Goal: Transaction & Acquisition: Purchase product/service

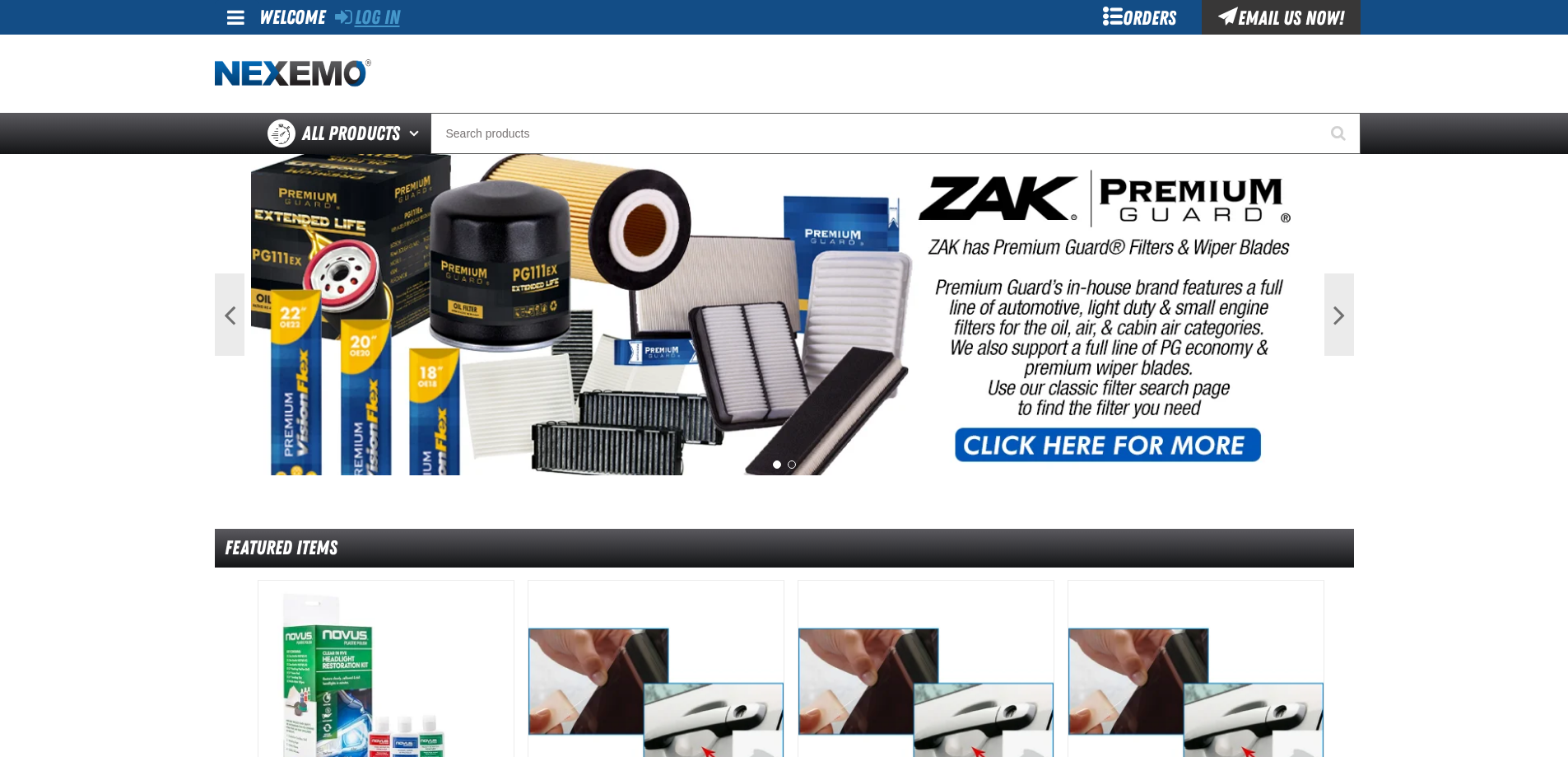
click at [384, 11] on link "Log In" at bounding box center [367, 17] width 65 height 23
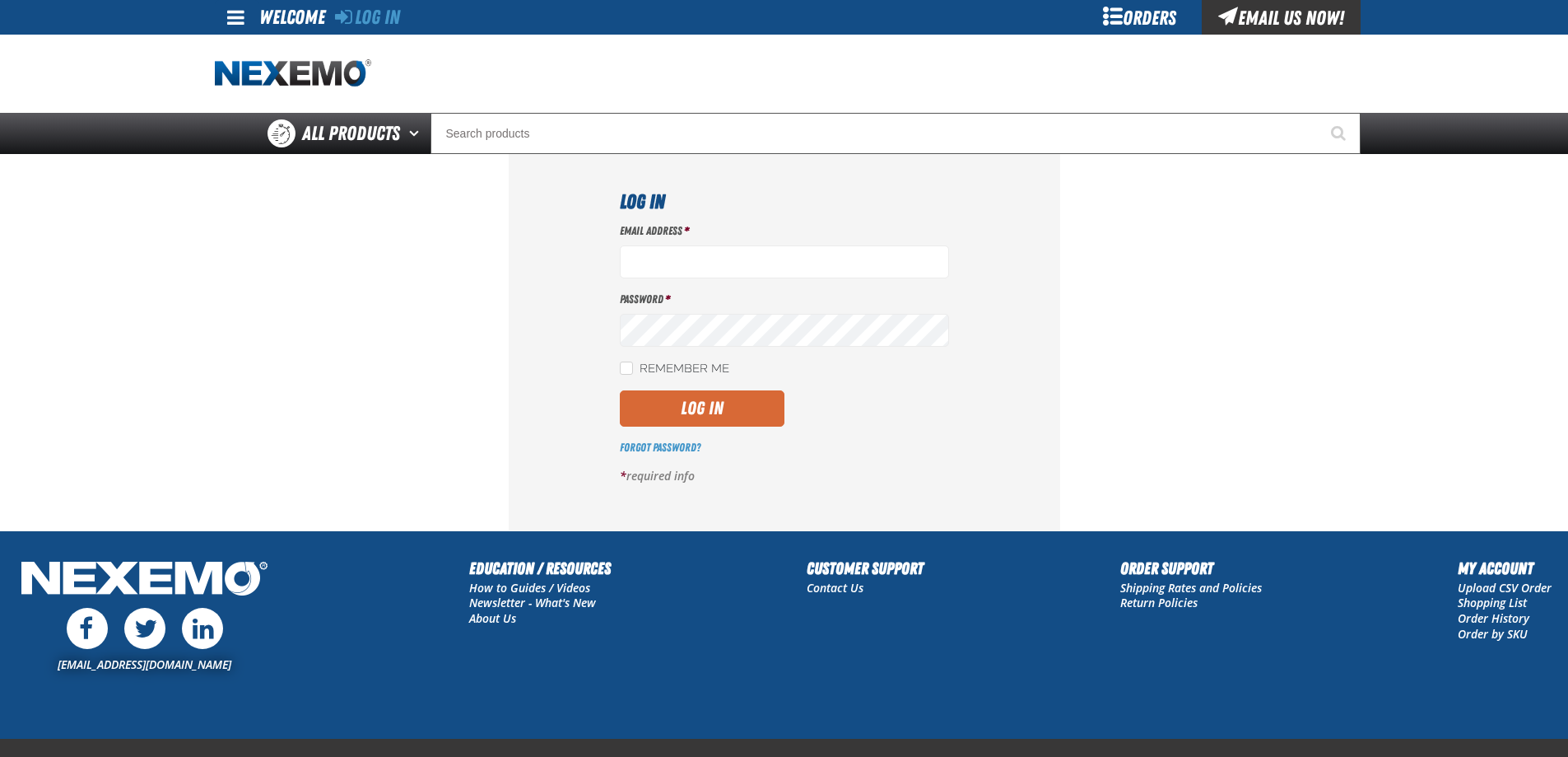
type input "ttenczar@vtaig.com"
click at [674, 401] on button "Log In" at bounding box center [702, 409] width 165 height 36
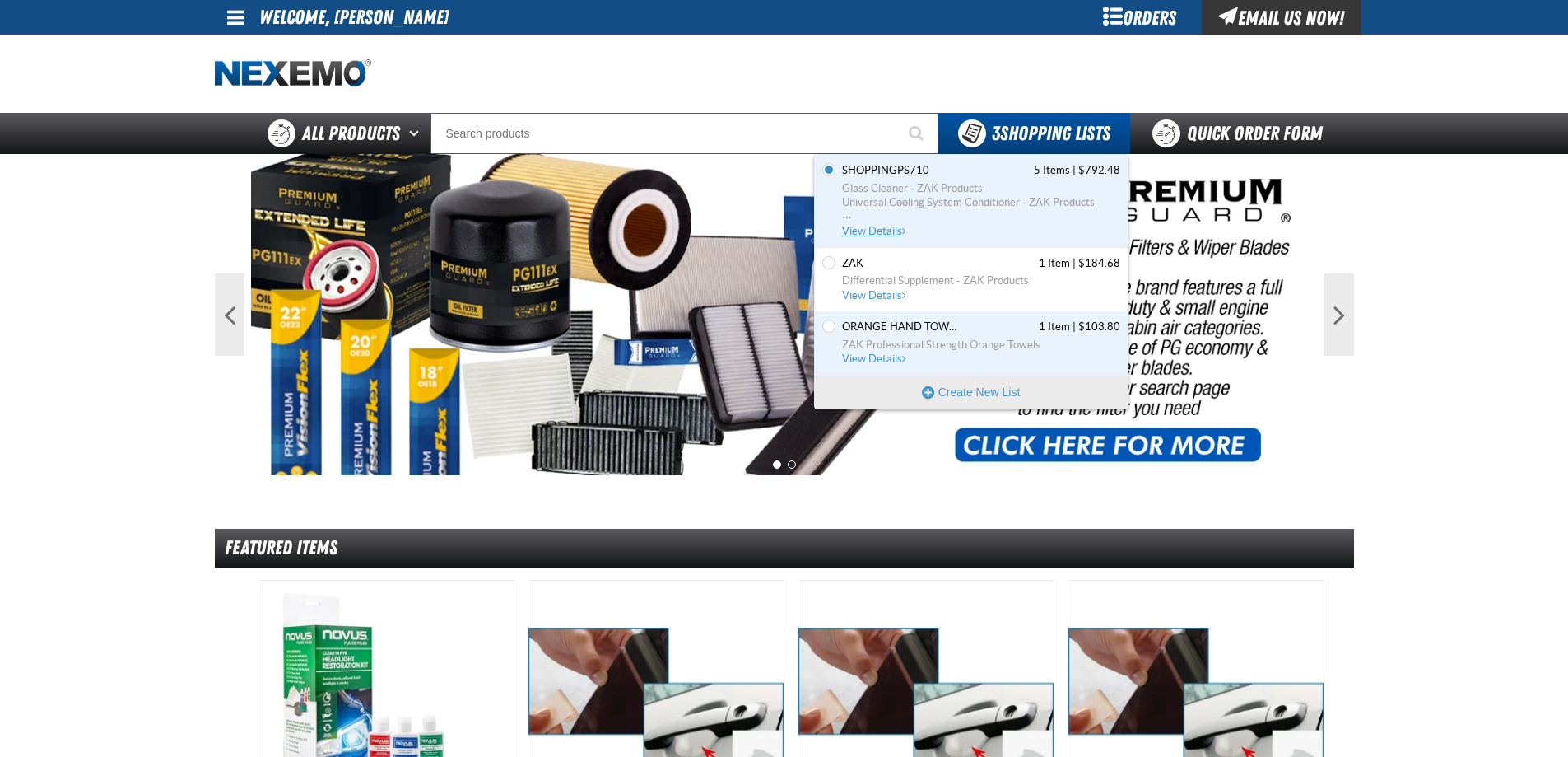
click at [886, 229] on span "View Details" at bounding box center [875, 231] width 67 height 12
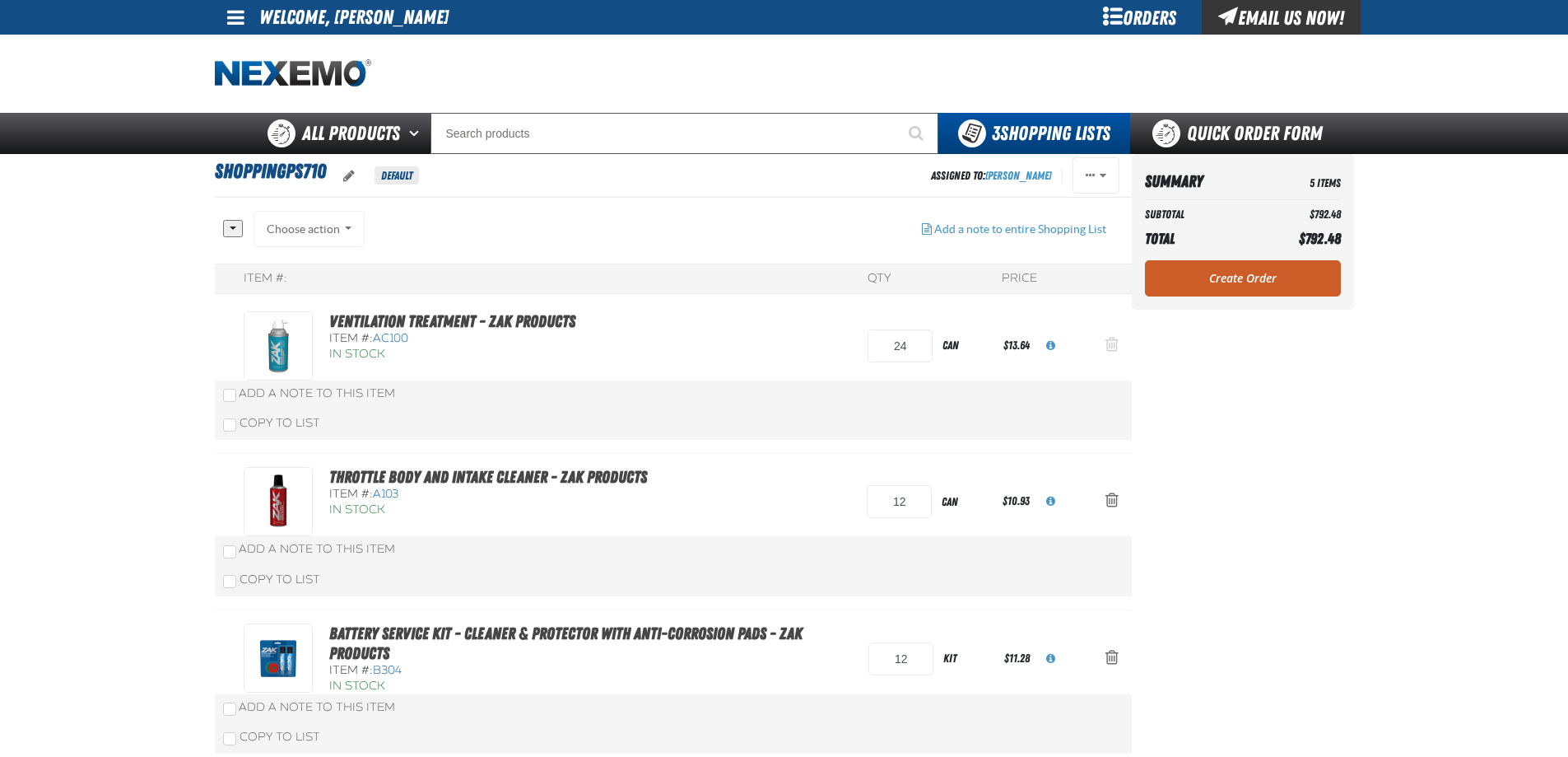
click at [1110, 340] on span "Action Remove Ventilation Treatment - ZAK Products from ShoppingPS710" at bounding box center [1112, 344] width 13 height 16
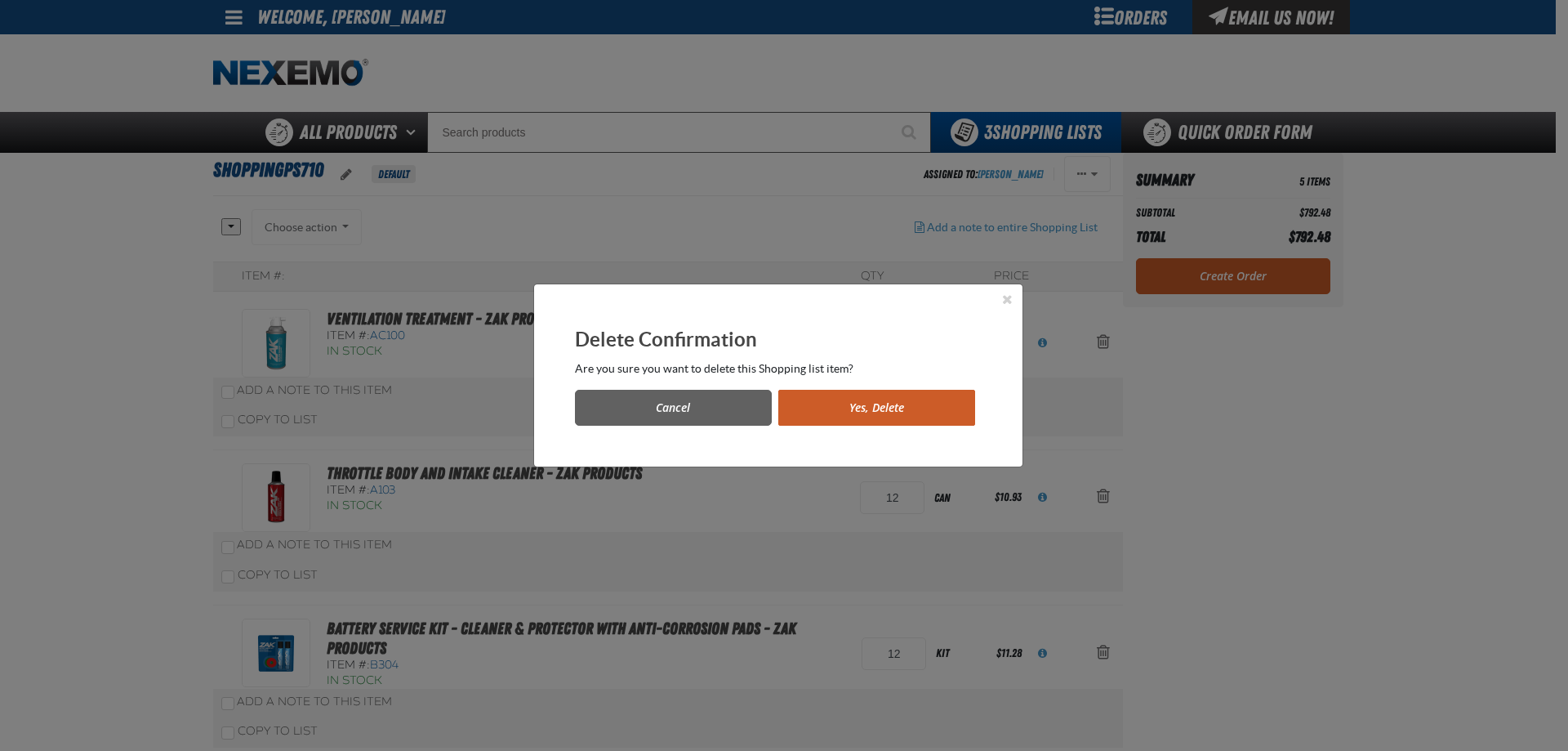
click at [942, 400] on button "Yes, Delete" at bounding box center [876, 407] width 196 height 36
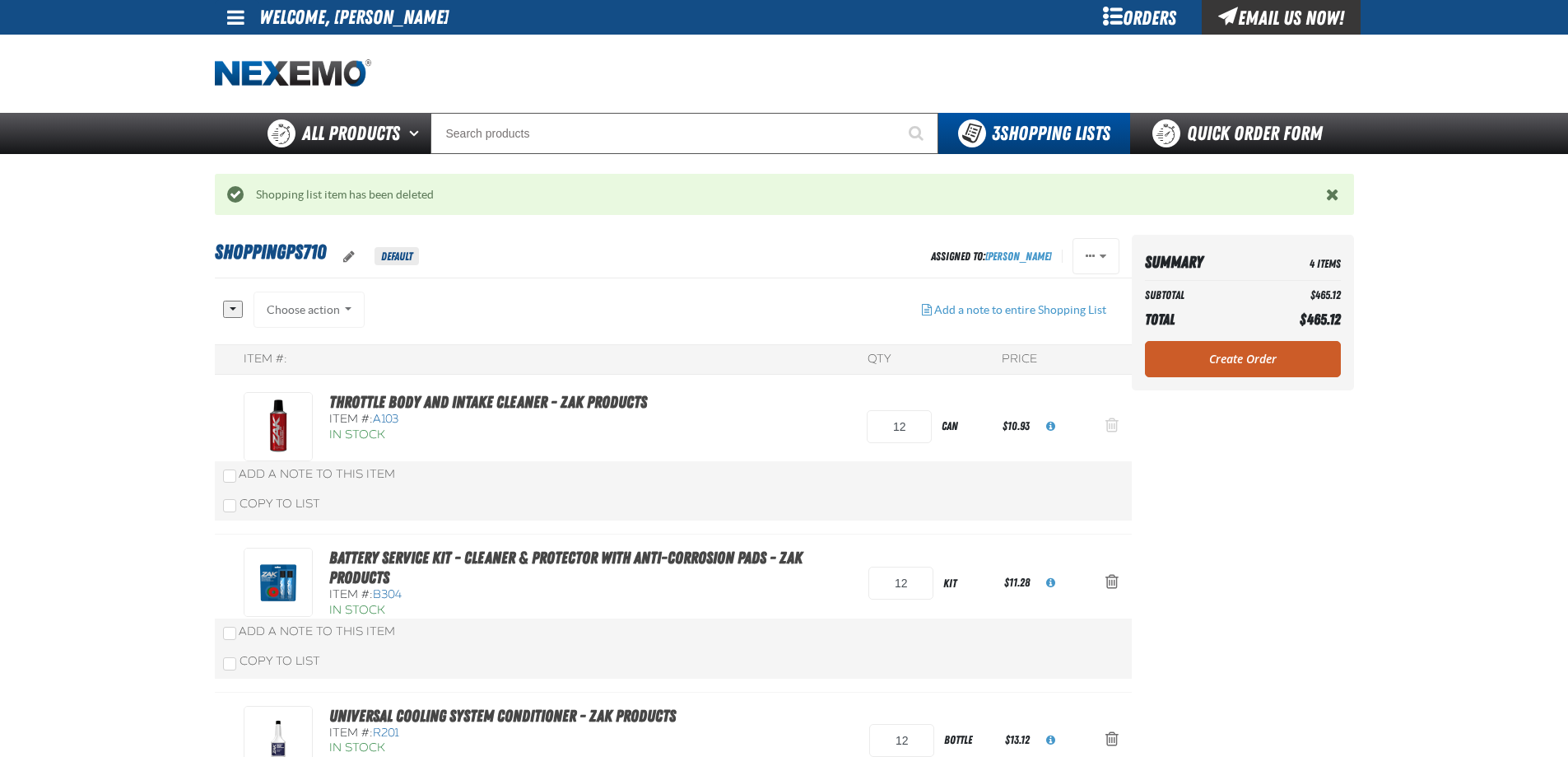
click at [1110, 420] on span "Action Remove Throttle Body and Intake Cleaner - ZAK Products from ShoppingPS710" at bounding box center [1112, 424] width 13 height 16
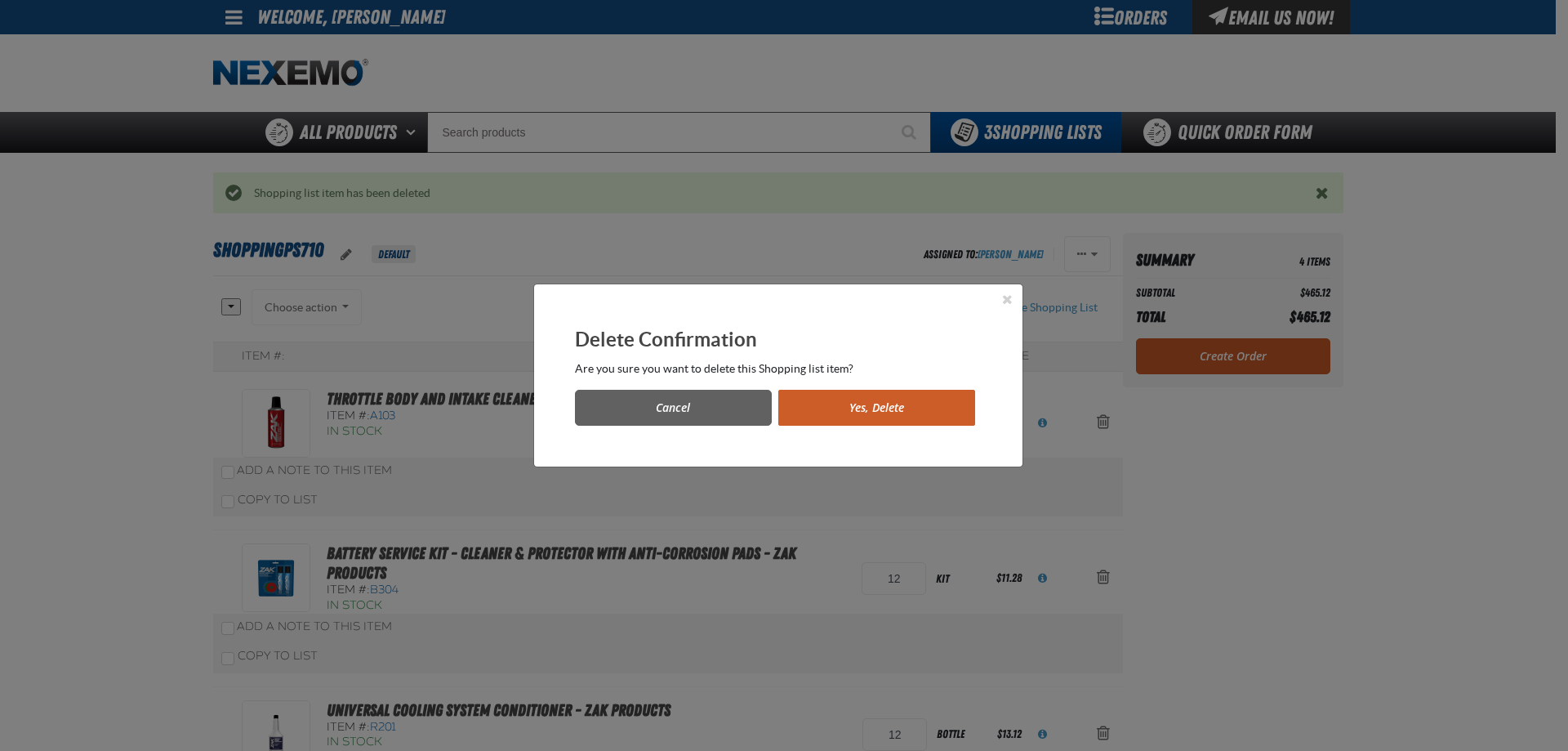
click at [920, 405] on button "Yes, Delete" at bounding box center [876, 407] width 196 height 36
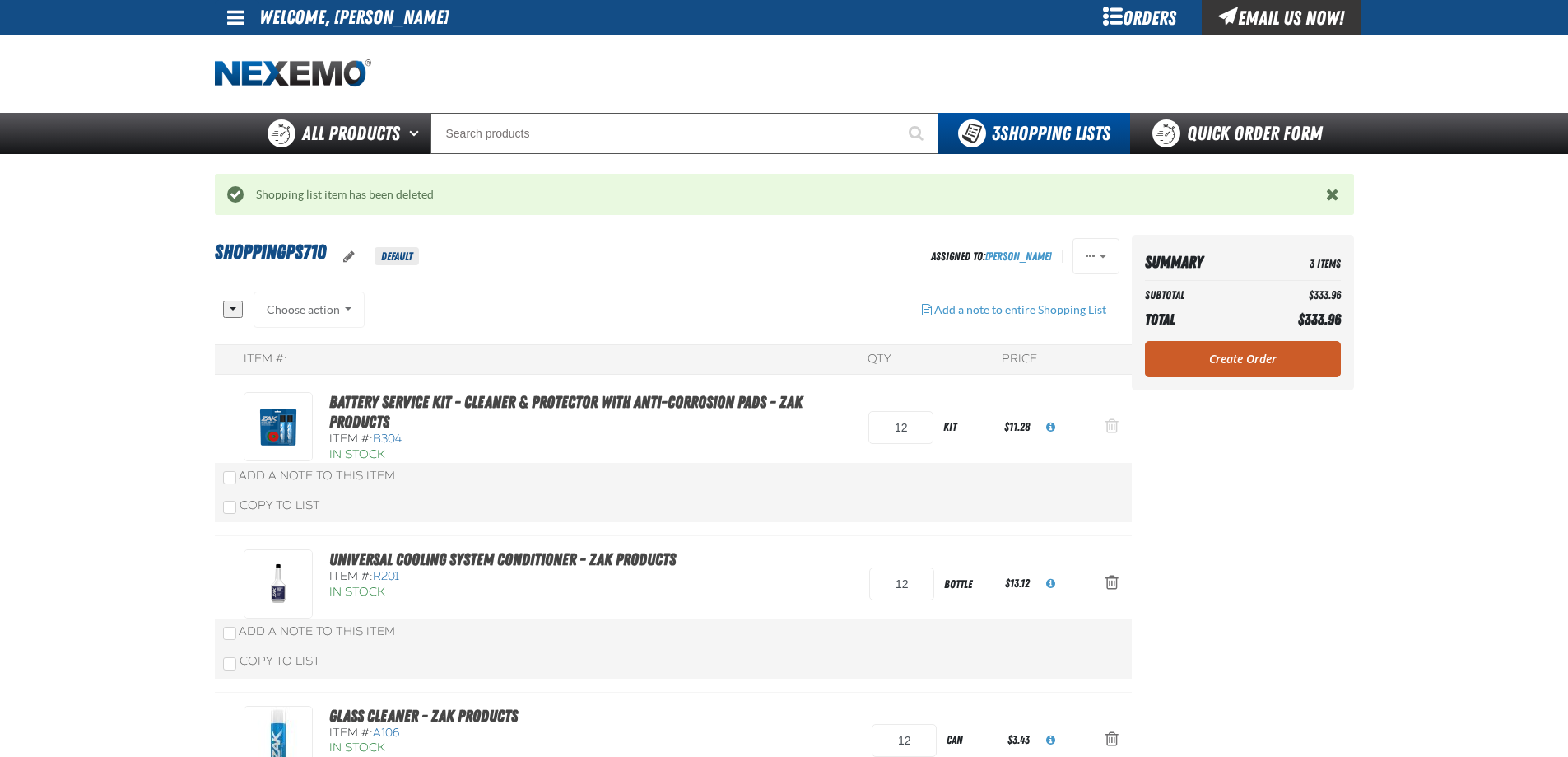
click at [1113, 425] on span "Action Remove Battery Service Kit - Cleaner &amp; Protector with Anti-Corrosion…" at bounding box center [1112, 425] width 13 height 16
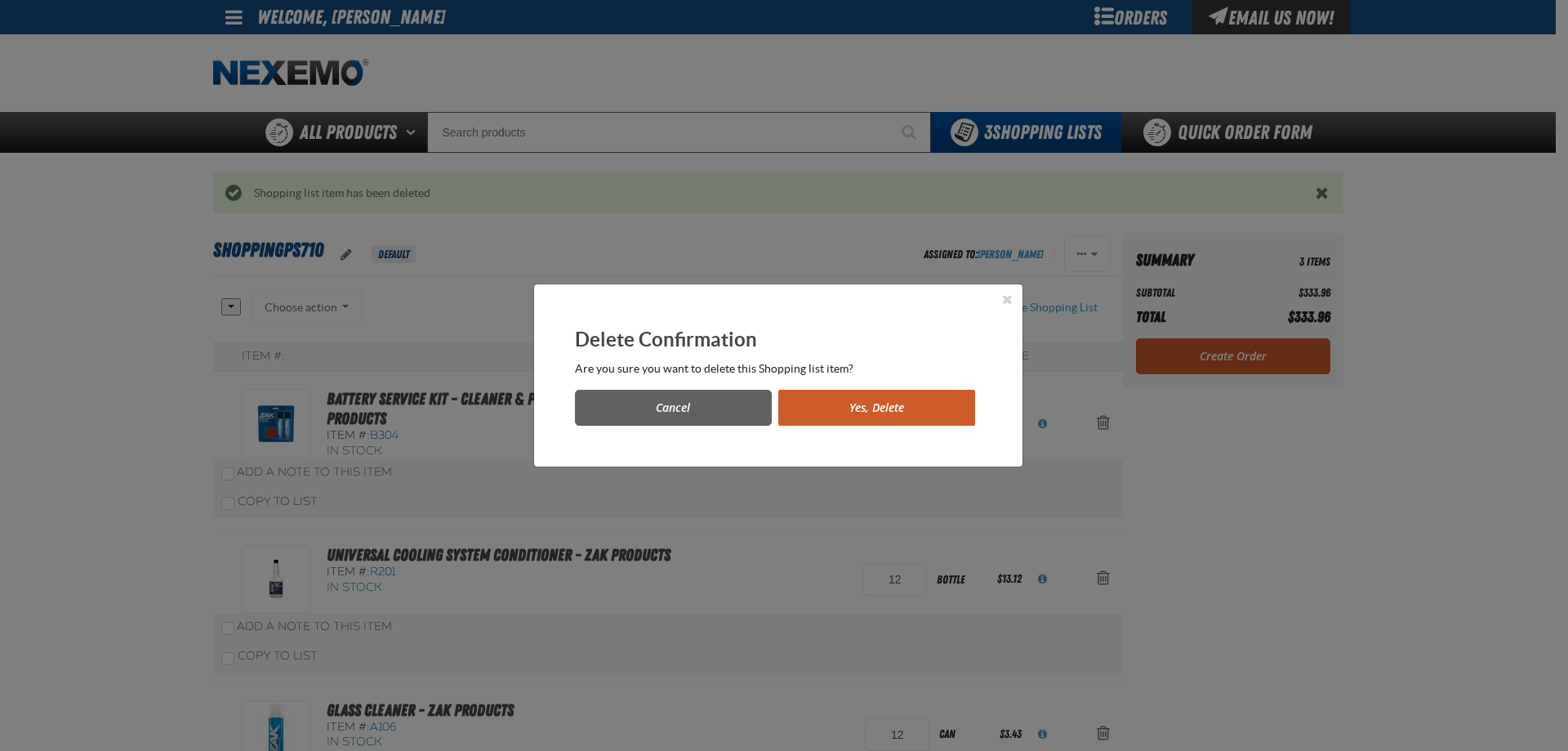
click at [900, 410] on button "Yes, Delete" at bounding box center [876, 407] width 196 height 36
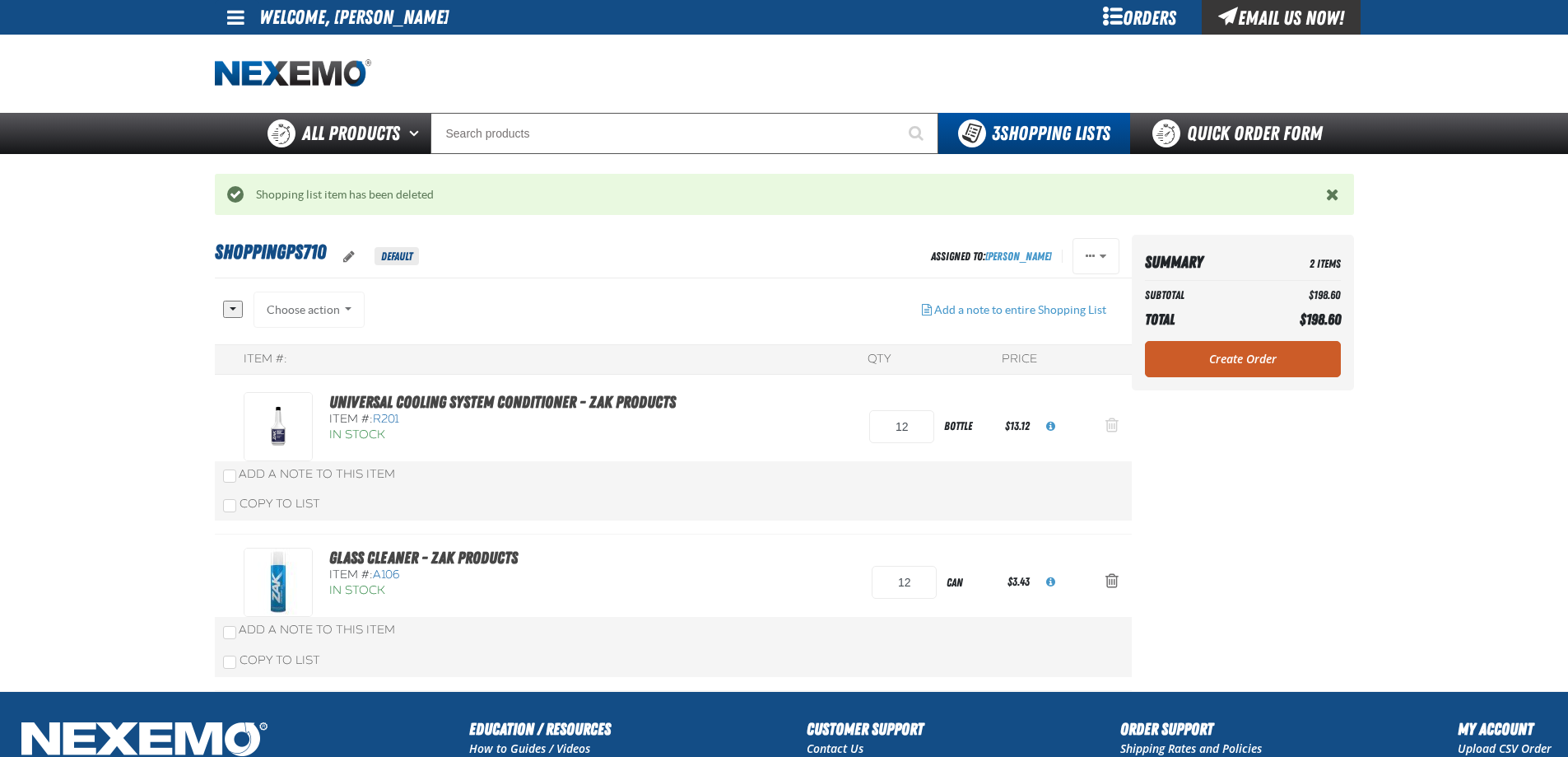
click at [1111, 427] on span "Action Remove Universal Cooling System Conditioner - ZAK Products from Shopping…" at bounding box center [1112, 424] width 13 height 16
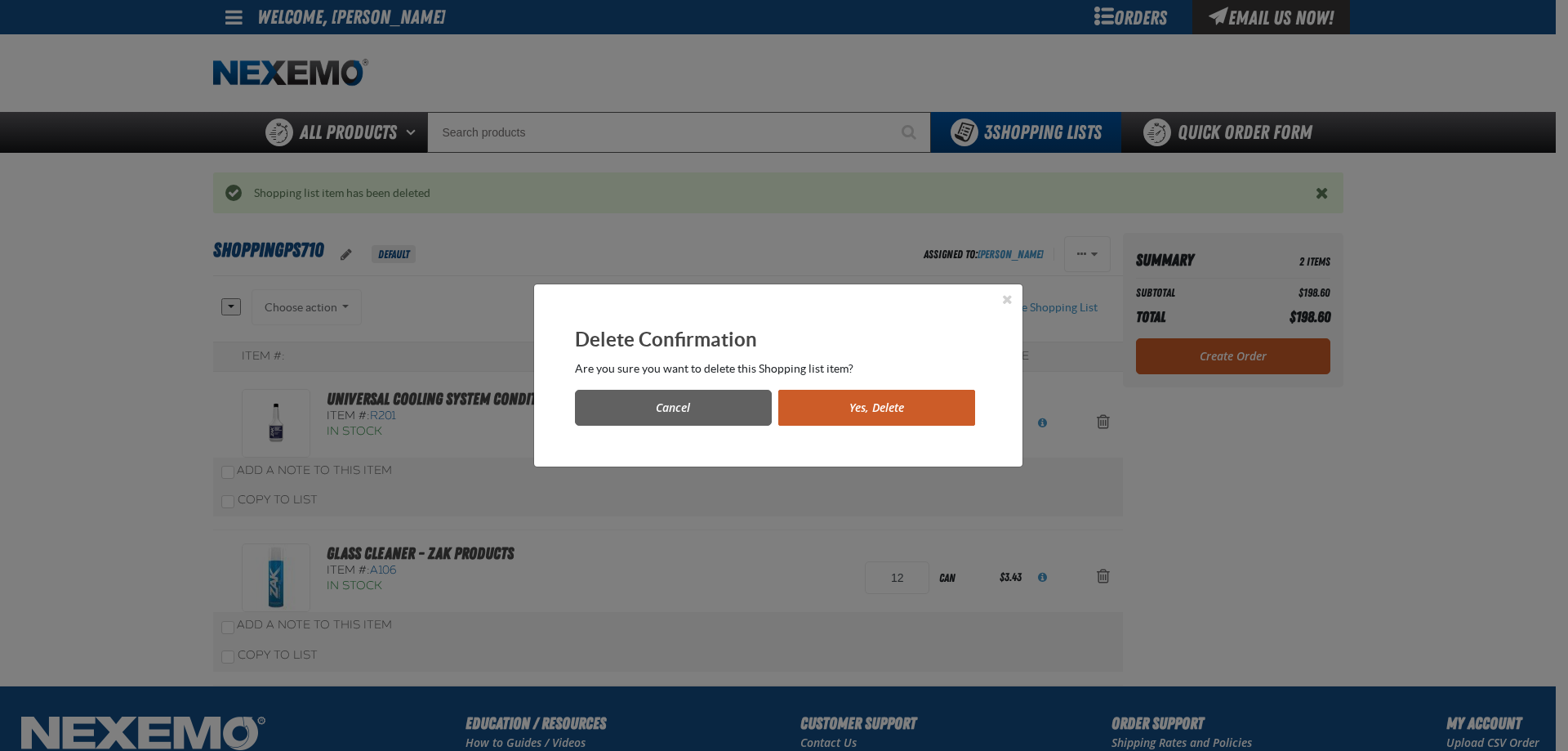
click at [906, 404] on button "Yes, Delete" at bounding box center [876, 407] width 196 height 36
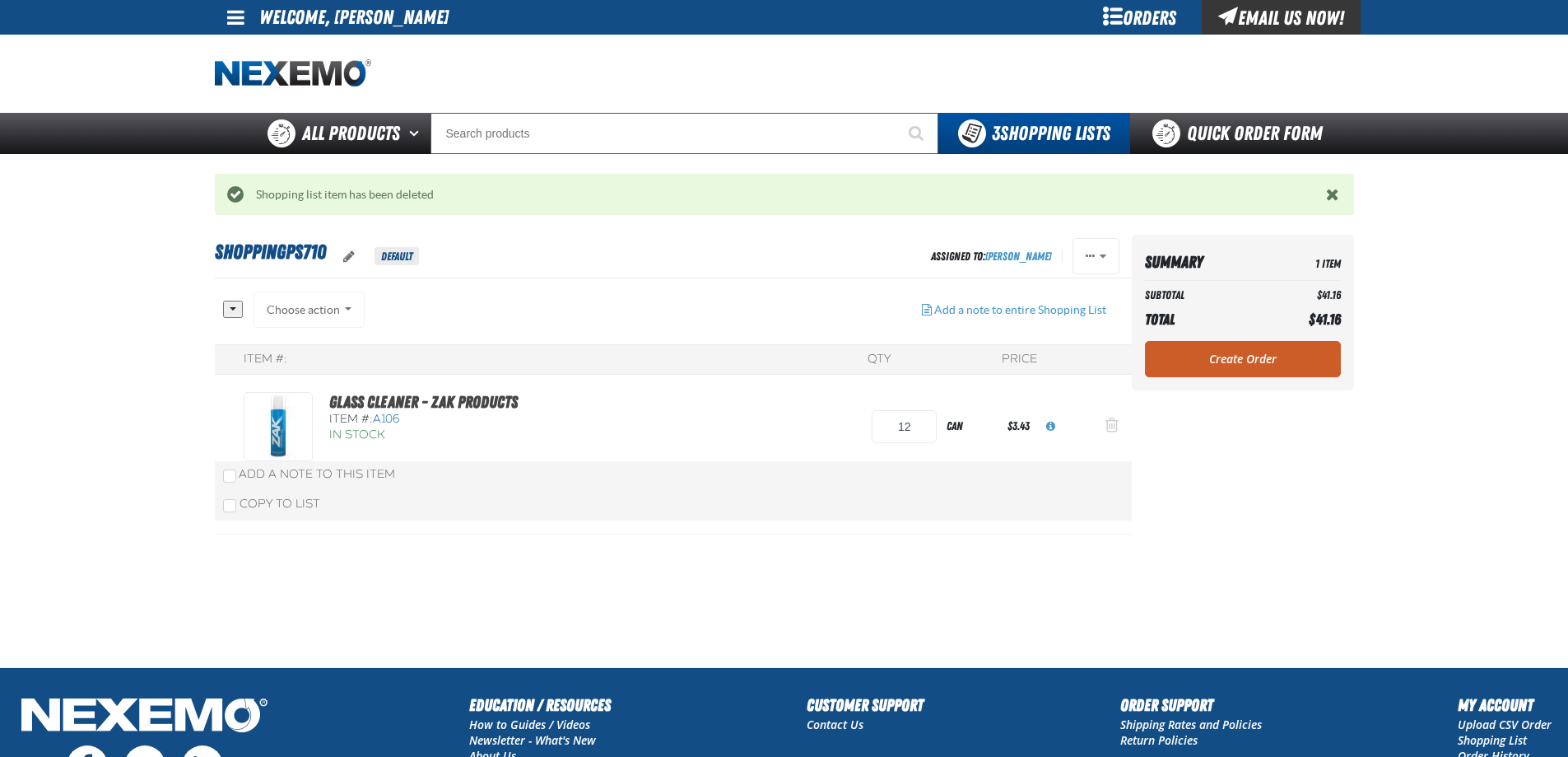
click at [1110, 423] on span "Action Remove Glass Cleaner - ZAK Products from ShoppingPS710" at bounding box center [1112, 424] width 13 height 16
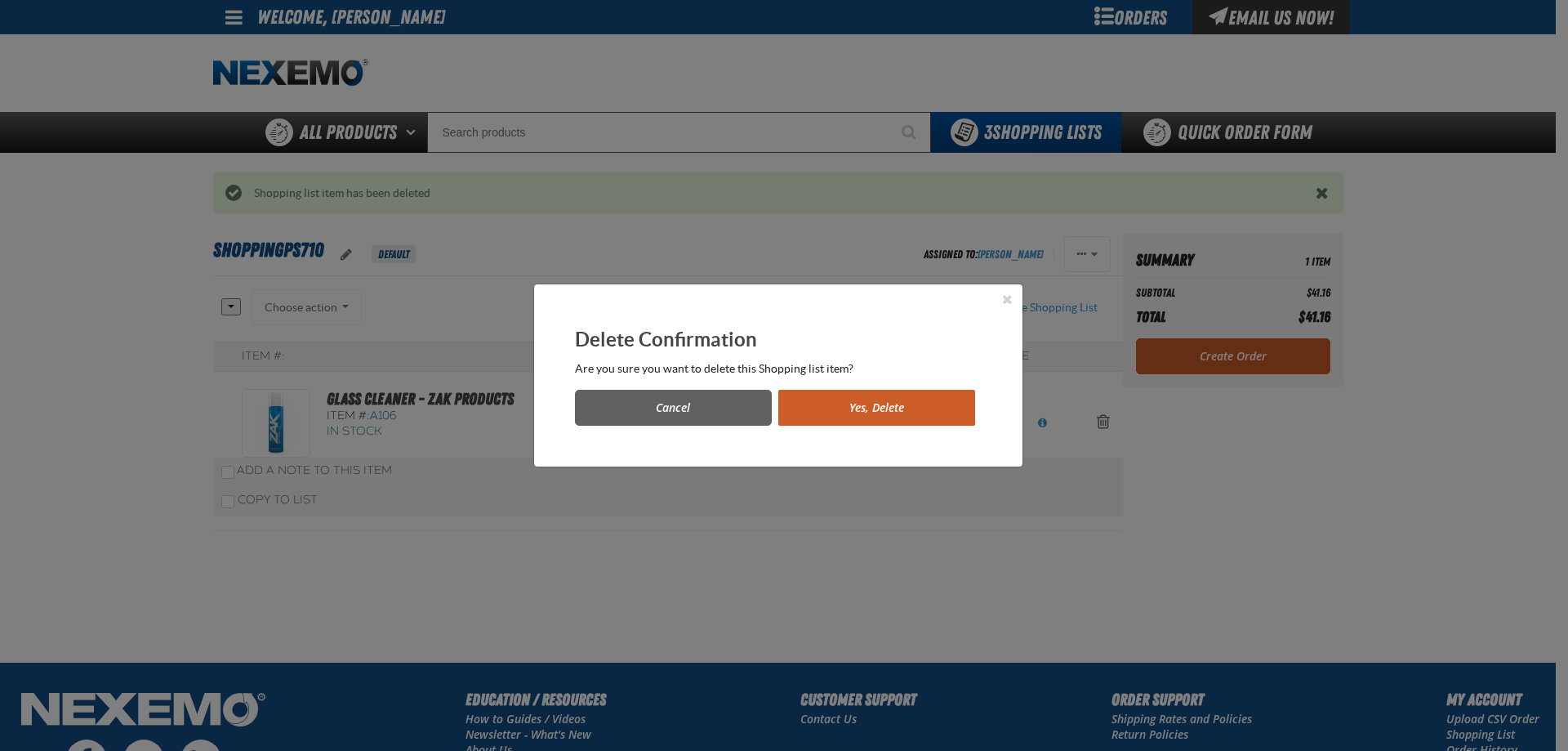
click at [913, 410] on button "Yes, Delete" at bounding box center [876, 407] width 196 height 36
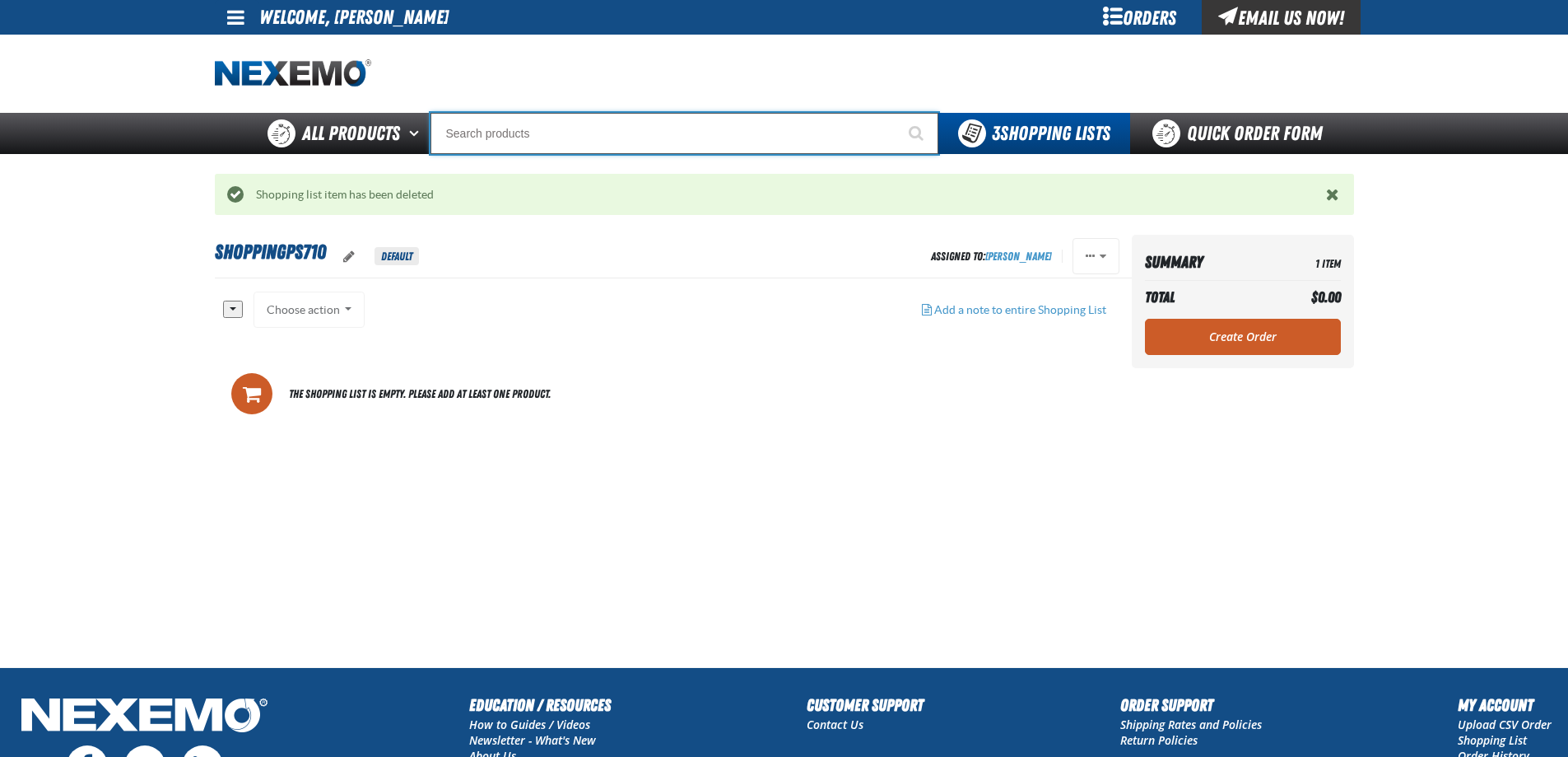
click at [497, 132] on input "Search" at bounding box center [684, 133] width 508 height 41
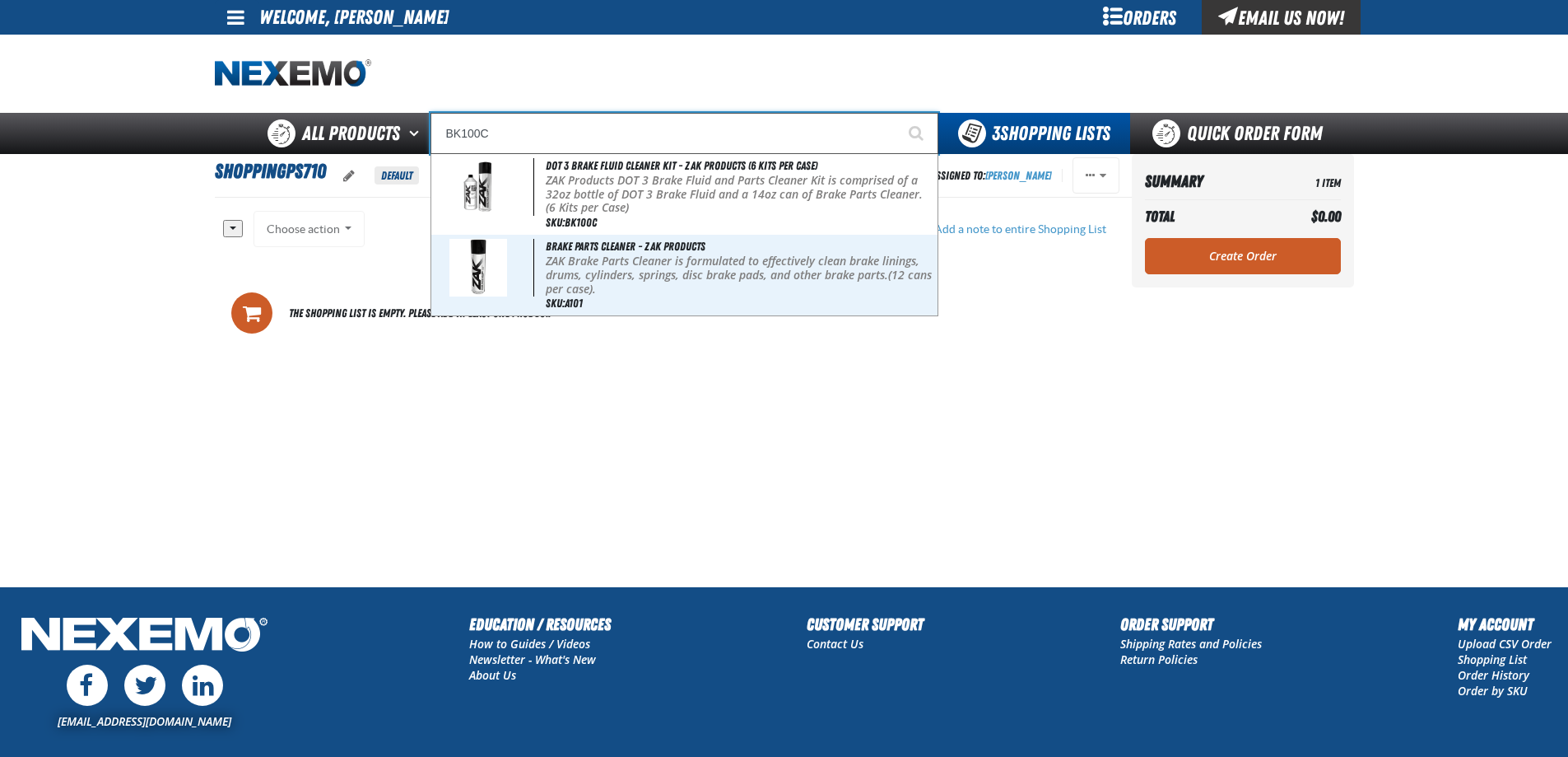
type input "BK100C"
click at [897, 113] on button "Start Searching" at bounding box center [917, 133] width 41 height 41
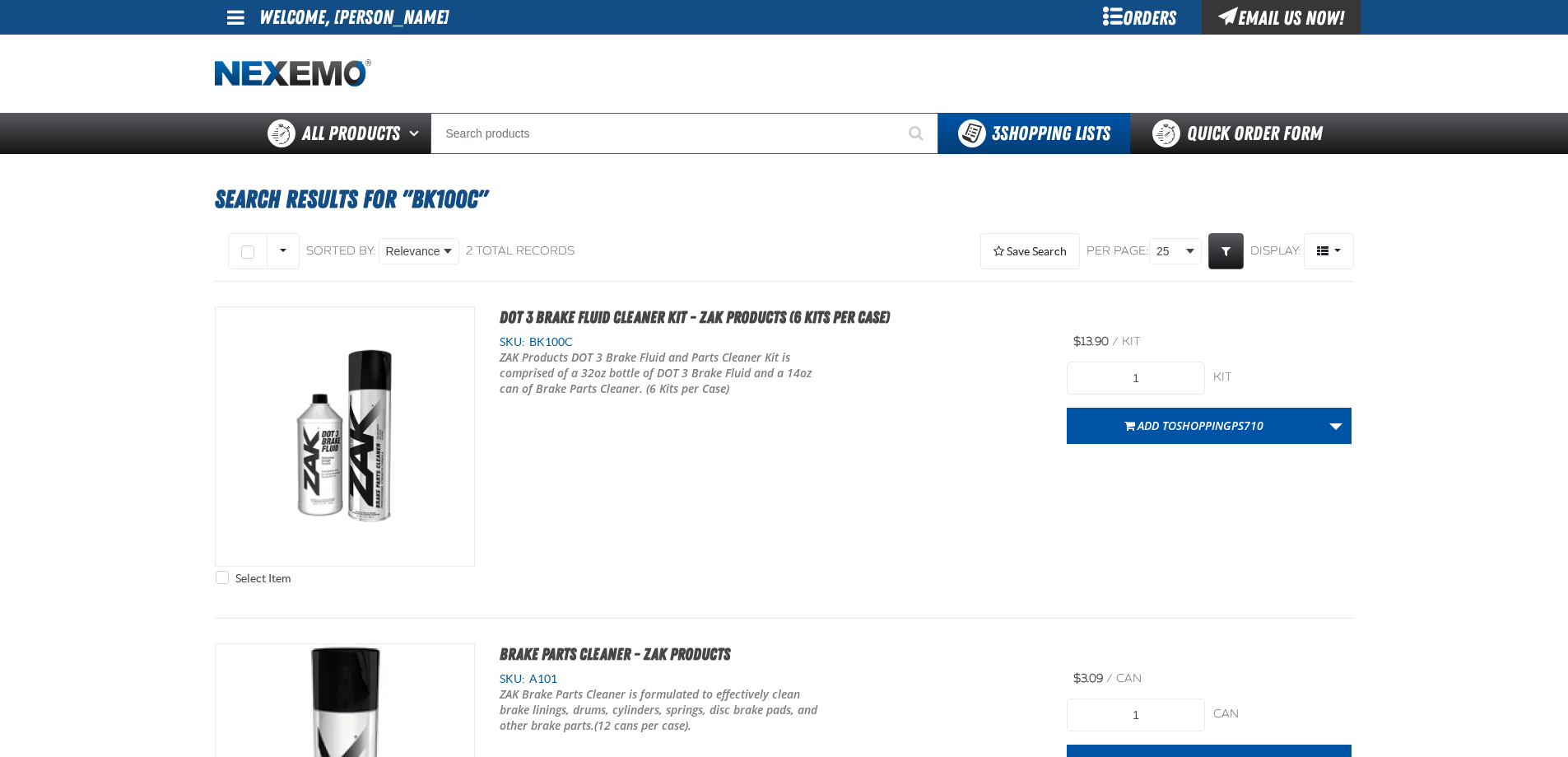
click at [585, 365] on p "ZAK Products DOT 3 Brake Fluid and Parts Cleaner Kit is comprised of a 32oz bot…" at bounding box center [662, 373] width 326 height 47
click at [1151, 376] on input "1" at bounding box center [1136, 378] width 139 height 33
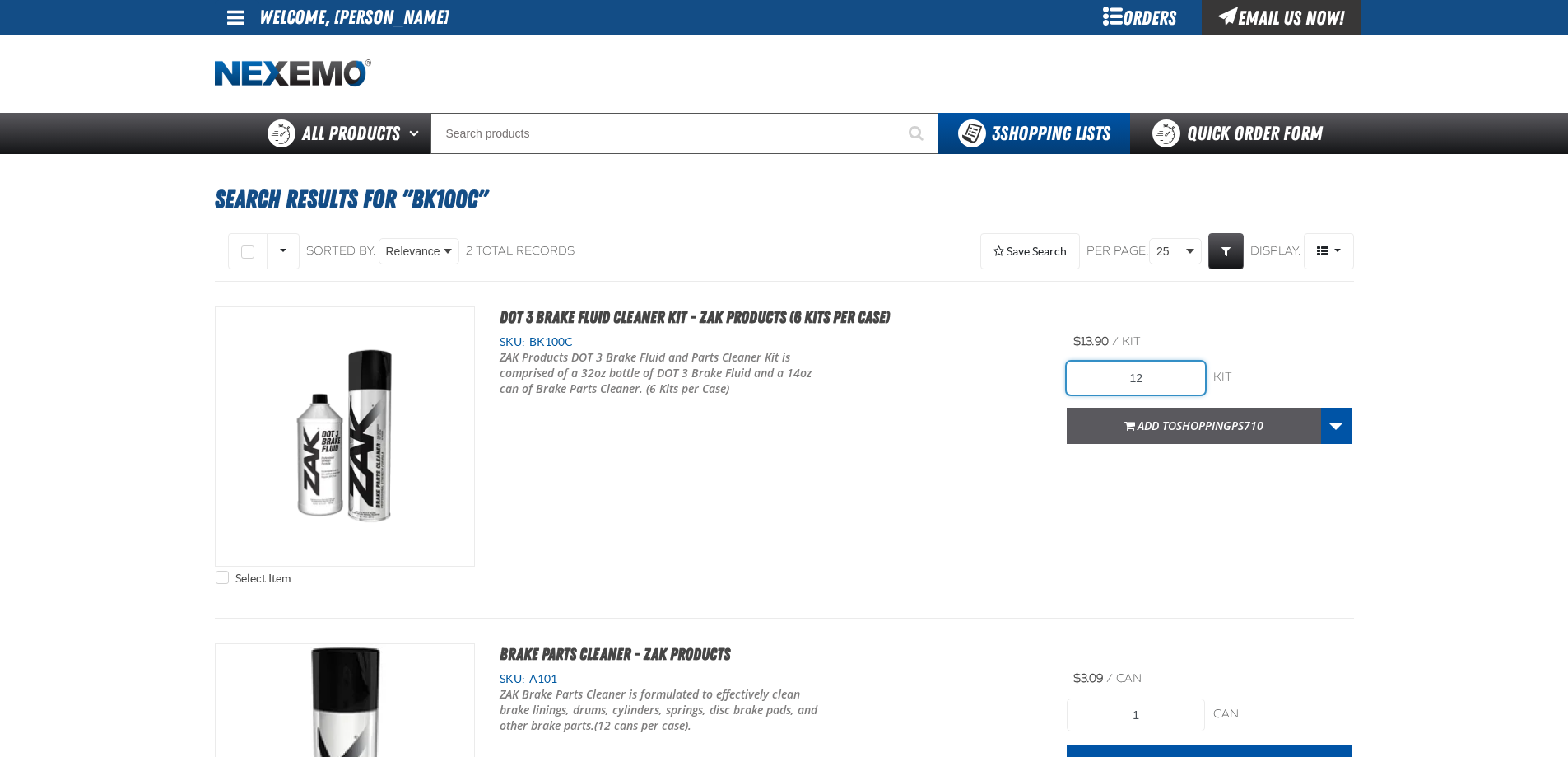
type input "12"
click at [1179, 426] on span "ShoppingPS710" at bounding box center [1219, 425] width 87 height 15
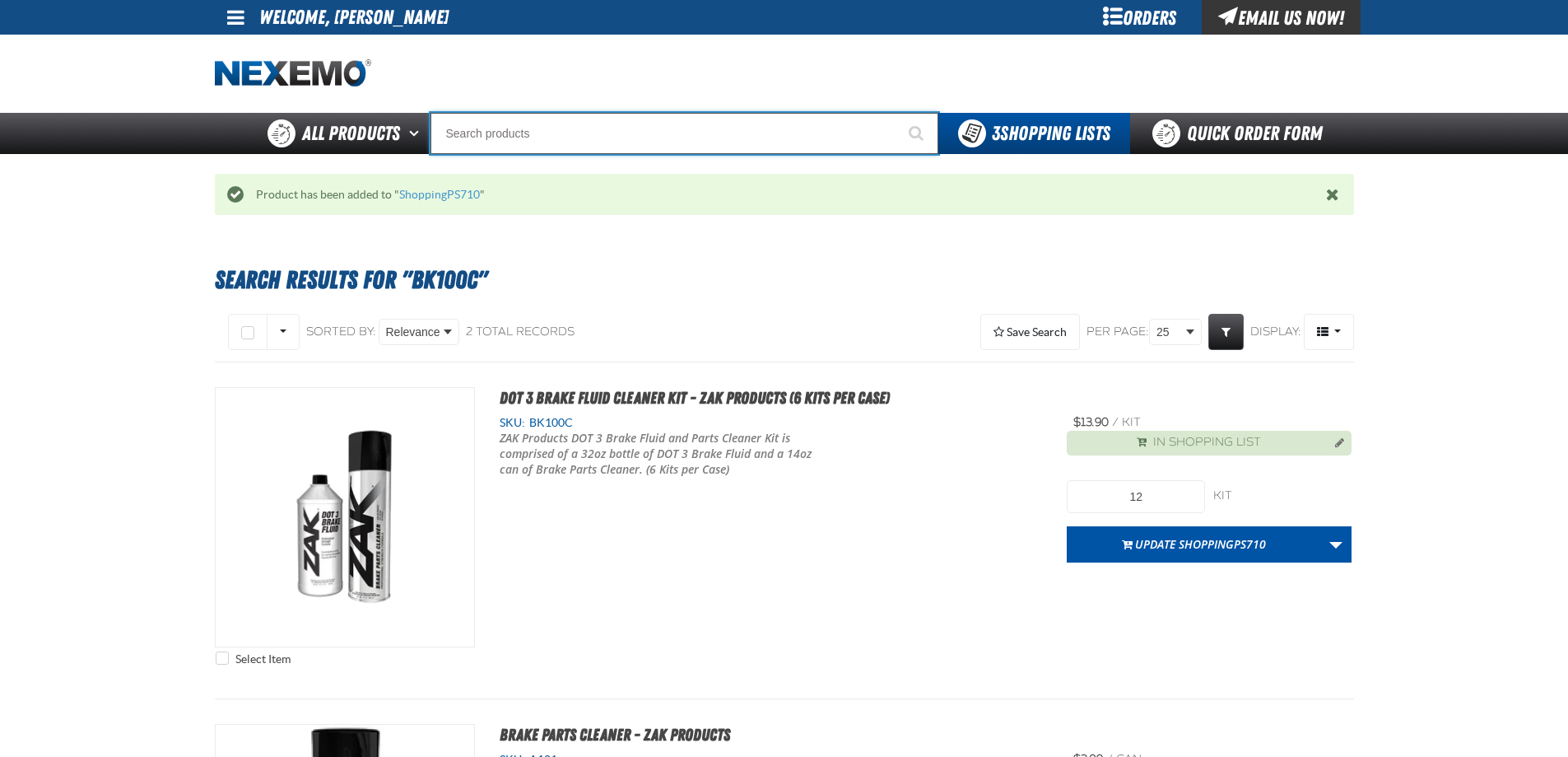
click at [580, 146] on input "Search" at bounding box center [684, 133] width 508 height 41
click at [576, 143] on input "Search" at bounding box center [684, 133] width 508 height 41
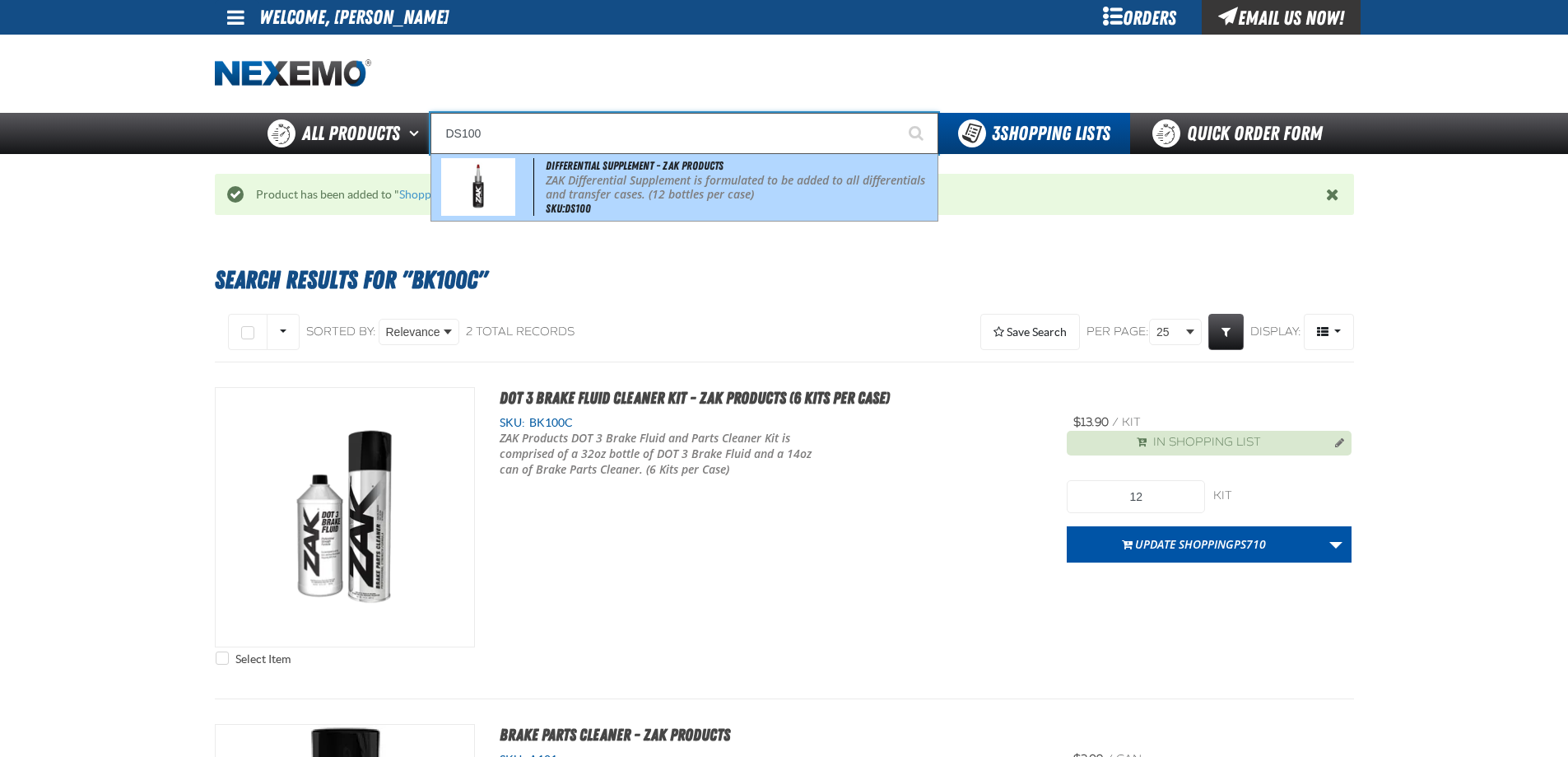
click at [576, 196] on p "ZAK Differential Supplement is formulated to be added to all differentials and …" at bounding box center [740, 188] width 388 height 28
type input "Differential Supplement - ZAK Products"
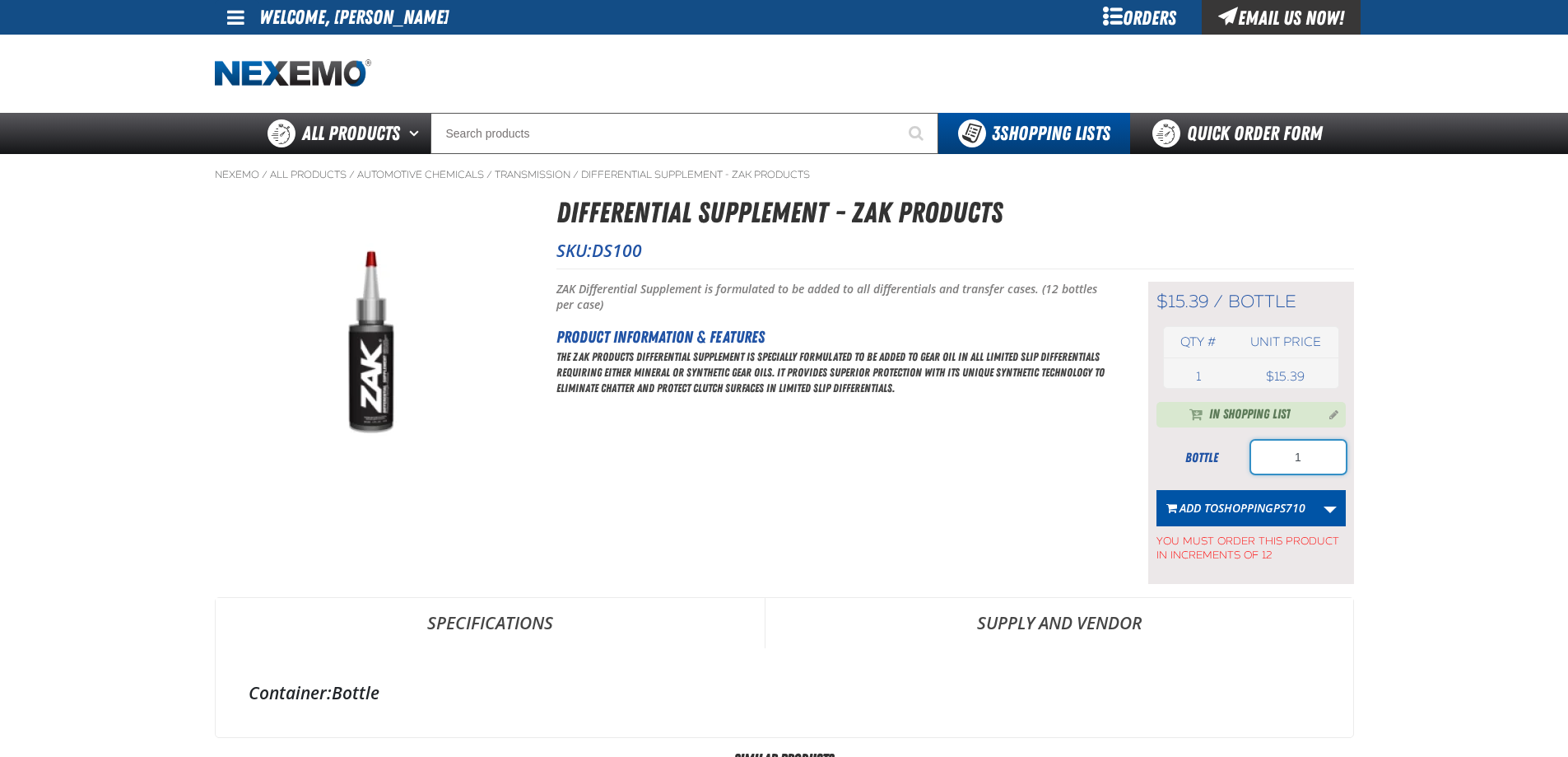
click at [1302, 457] on input "1" at bounding box center [1297, 456] width 95 height 33
type input "12"
click at [1253, 503] on span "ShoppingPS710" at bounding box center [1261, 507] width 87 height 15
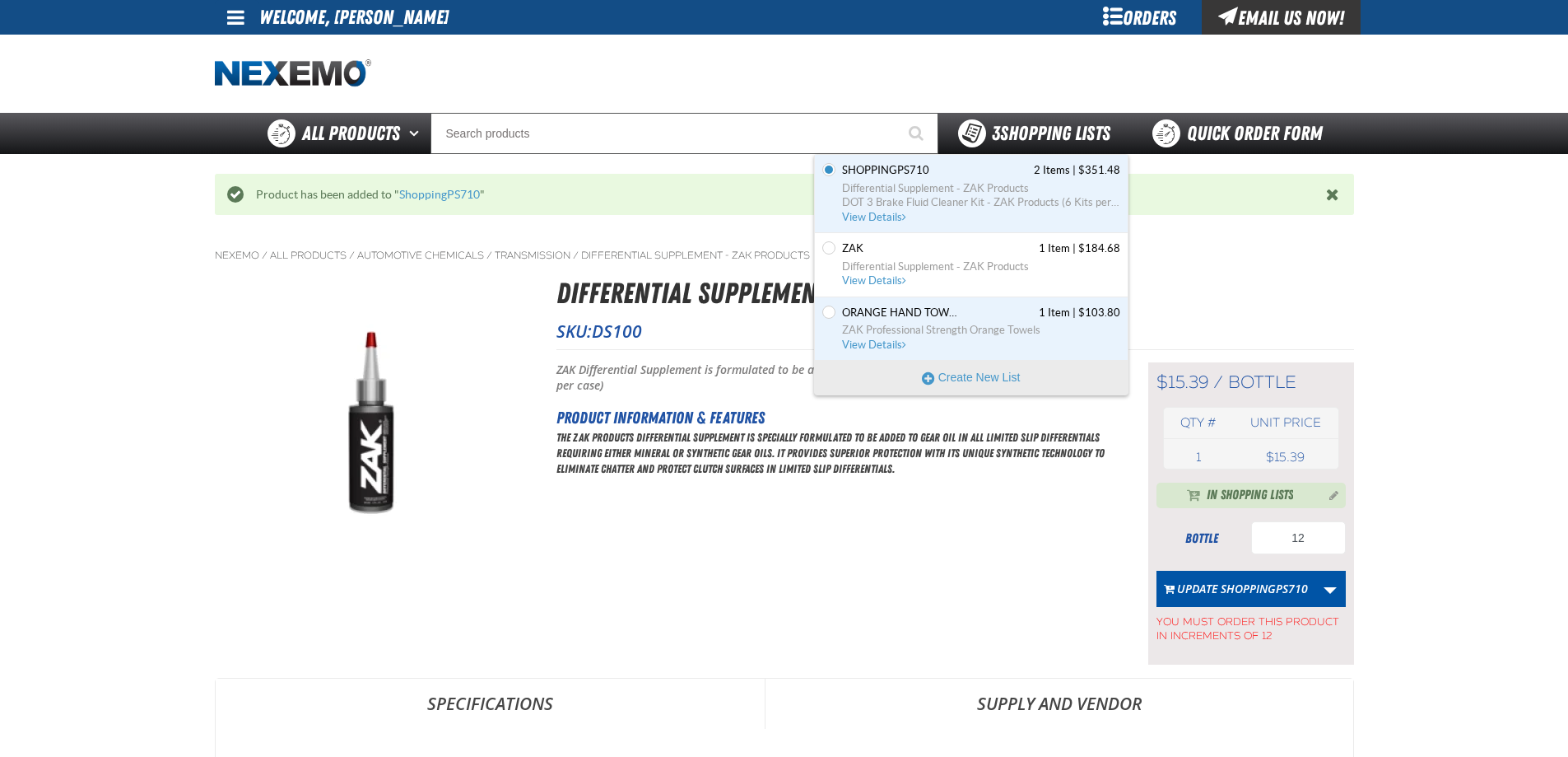
click at [1093, 124] on span "3 Shopping Lists" at bounding box center [1051, 133] width 119 height 23
click at [864, 215] on span "View Details" at bounding box center [875, 216] width 67 height 12
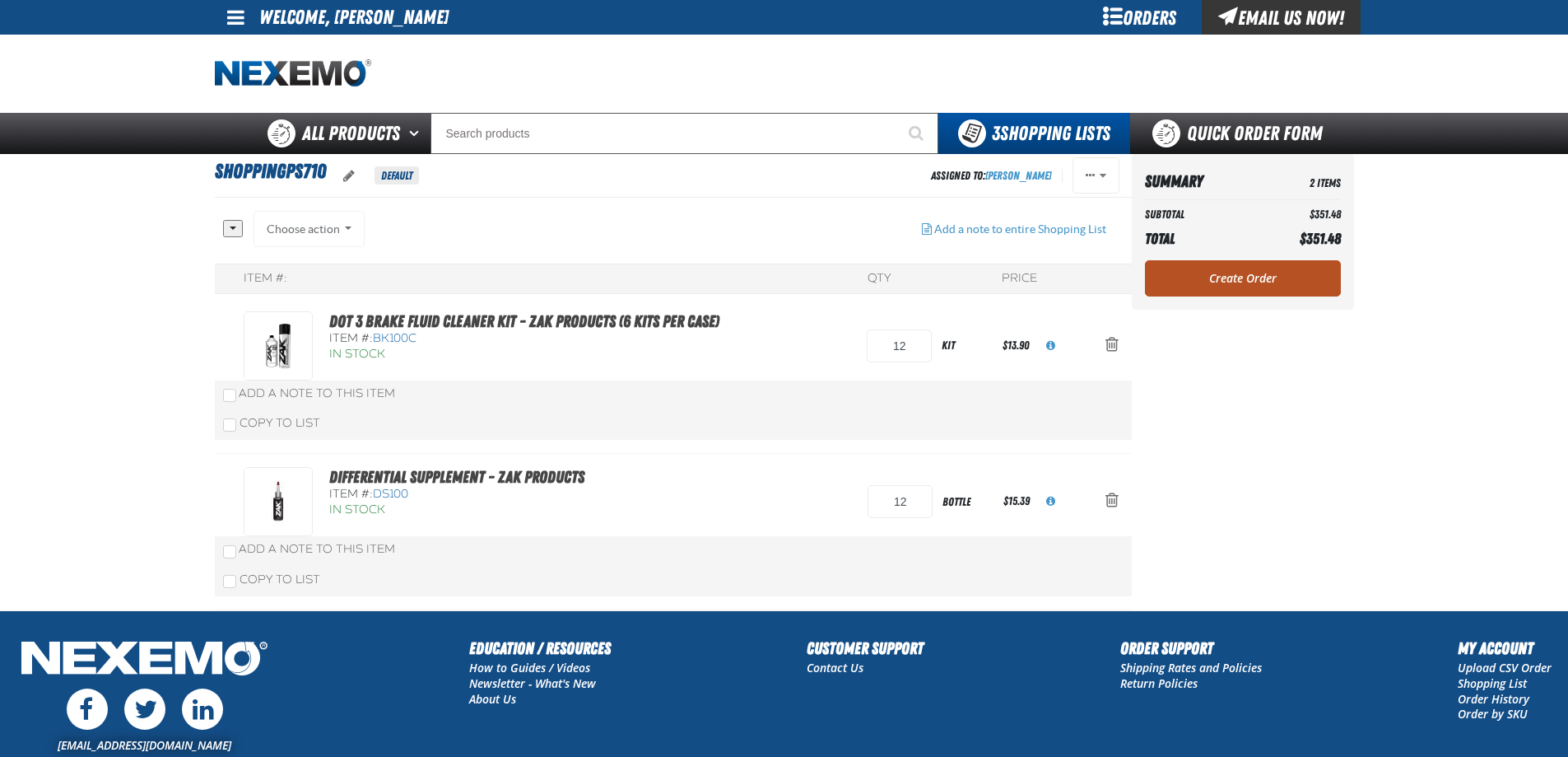
click at [1235, 282] on link "Create Order" at bounding box center [1243, 278] width 196 height 36
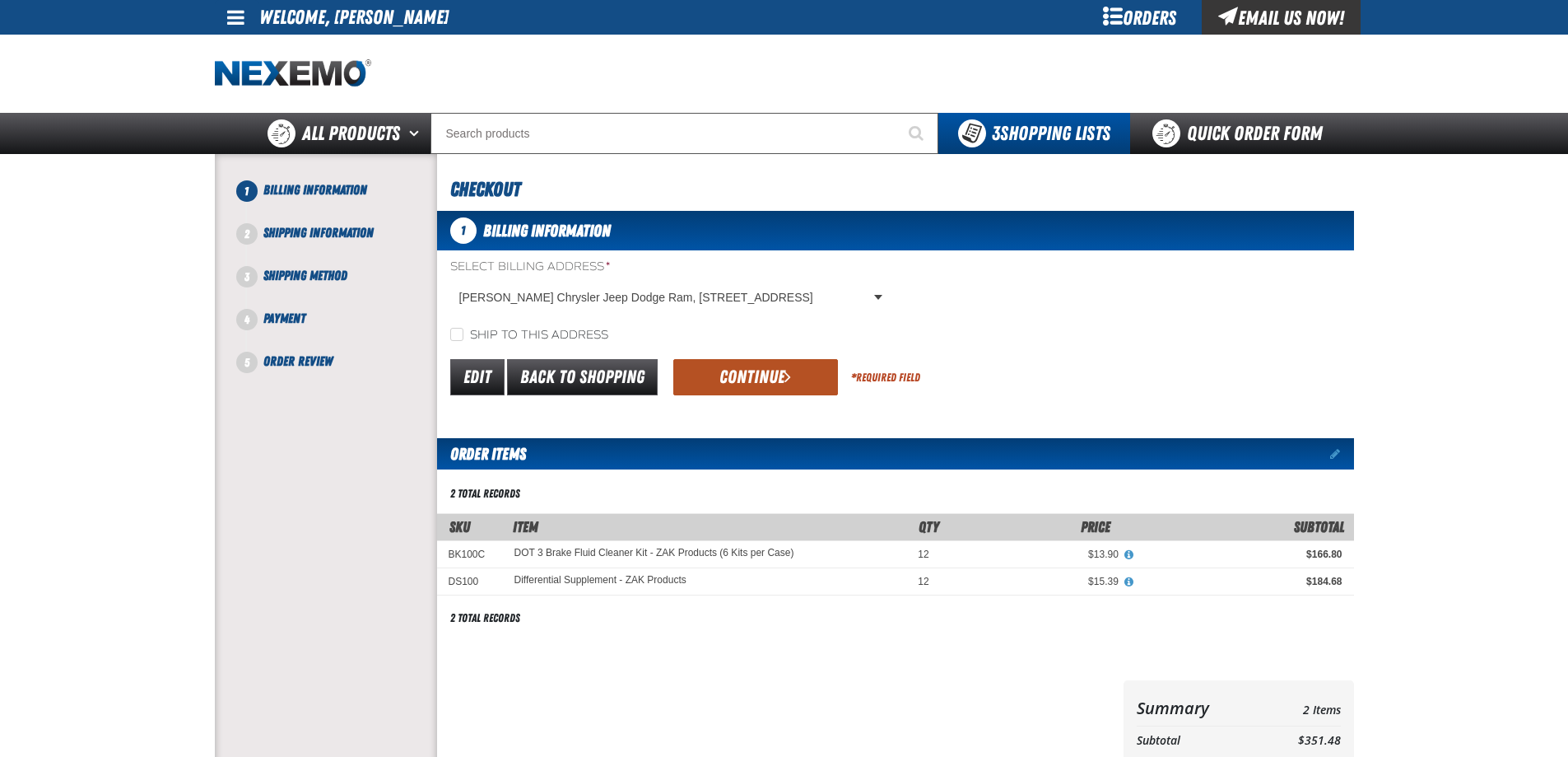
click at [774, 379] on button "Continue" at bounding box center [756, 377] width 165 height 36
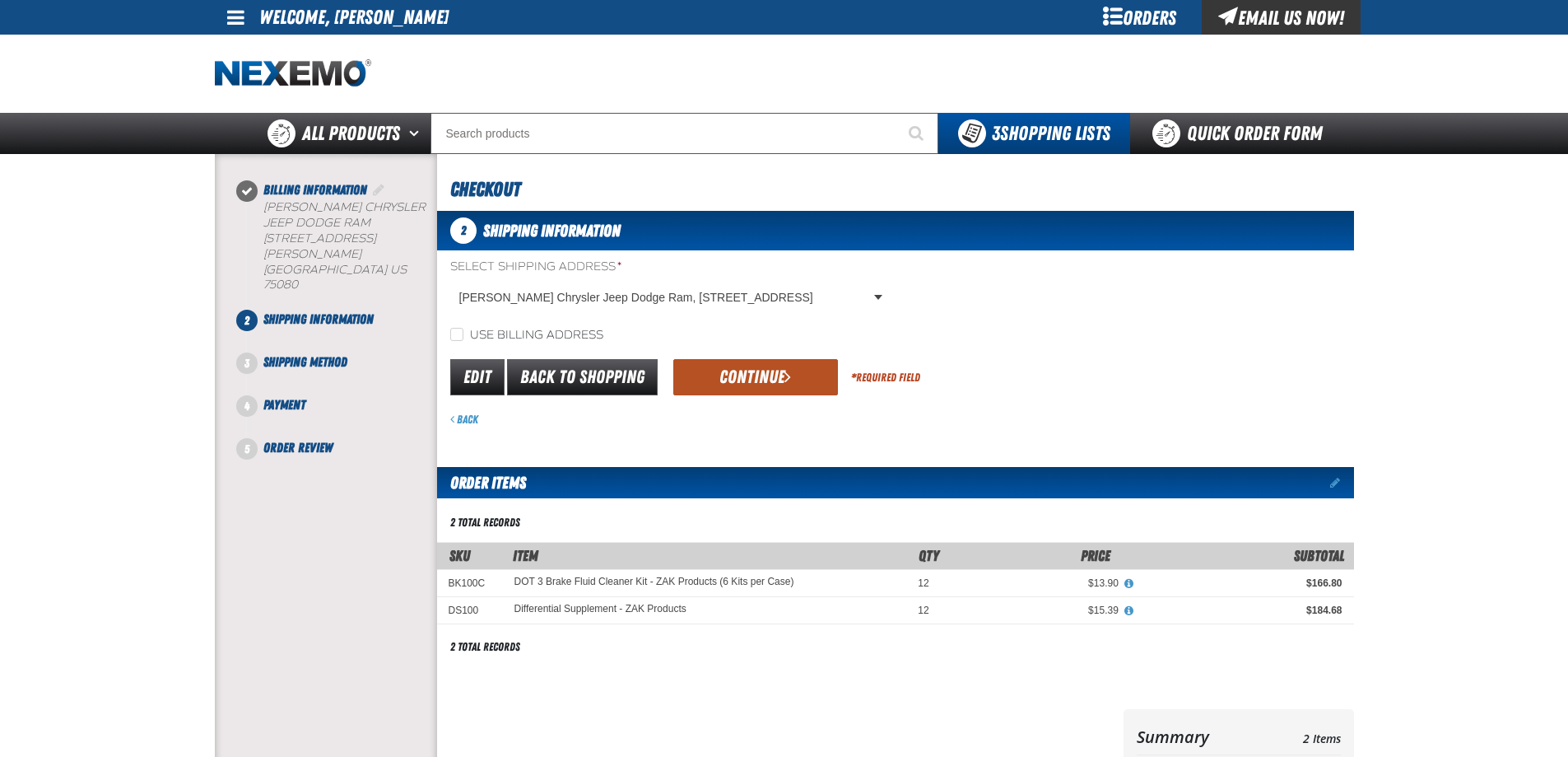
click at [772, 378] on button "Continue" at bounding box center [756, 377] width 165 height 36
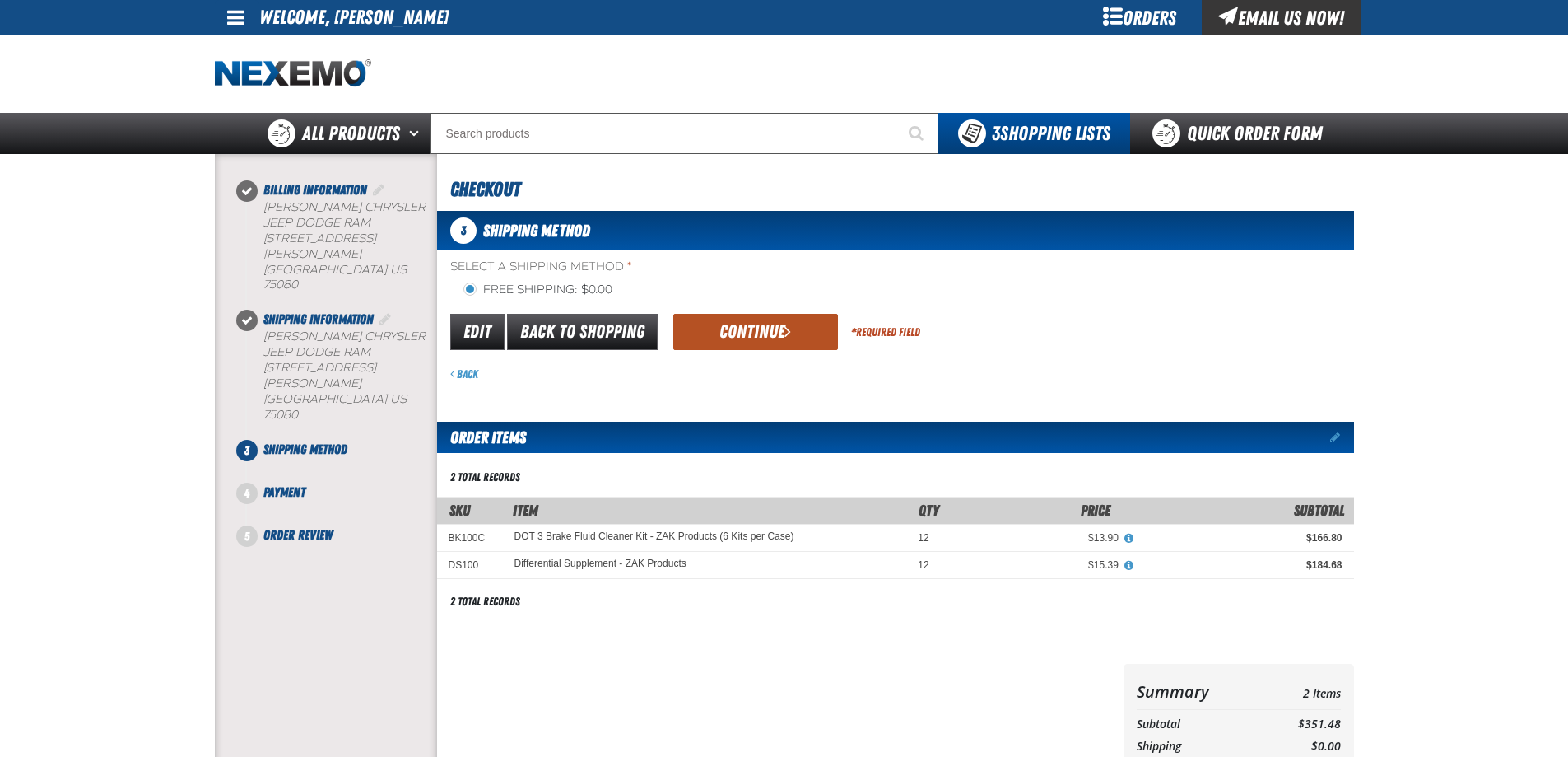
click at [721, 340] on button "Continue" at bounding box center [756, 332] width 165 height 36
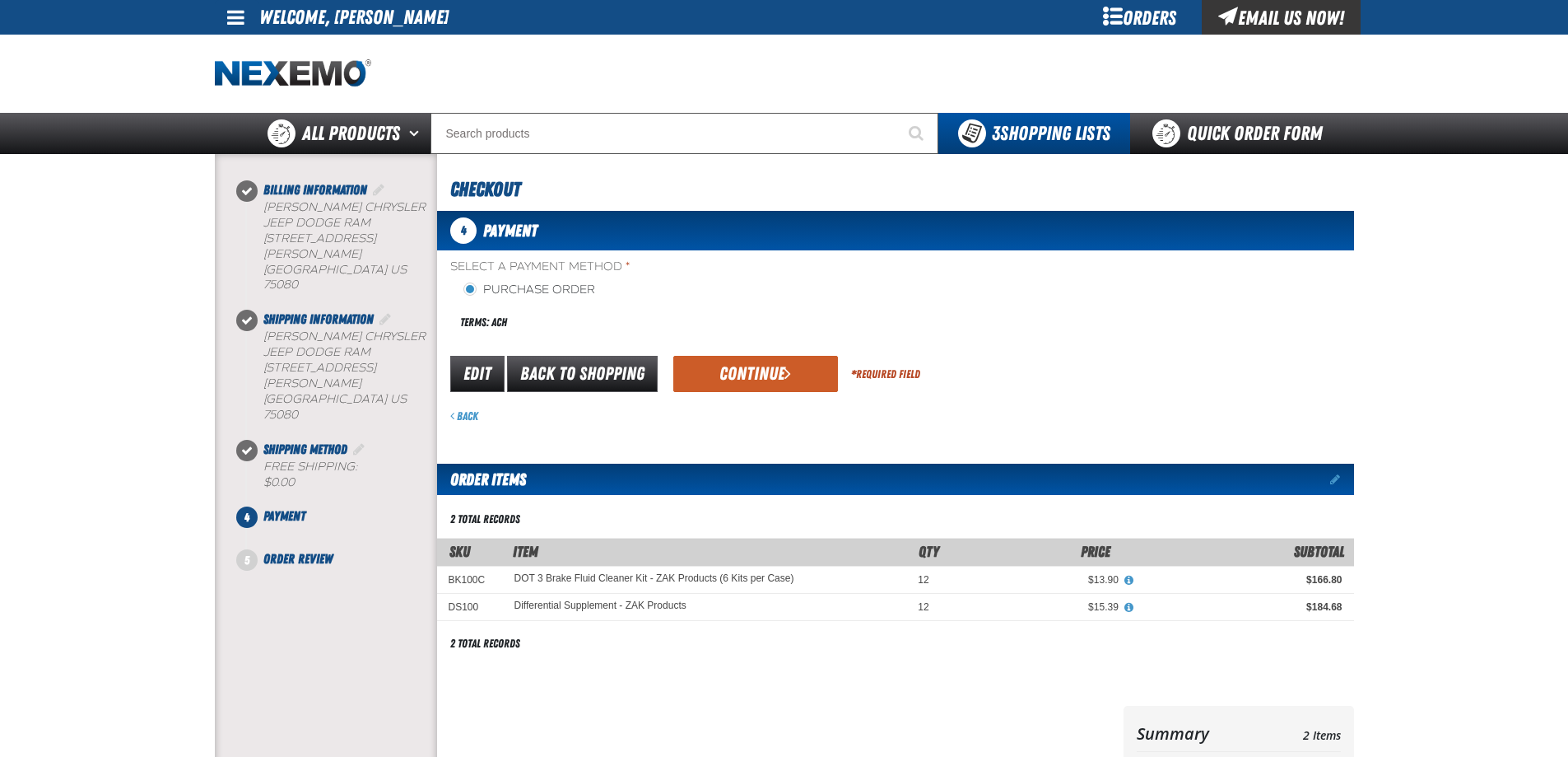
click at [720, 372] on button "Continue" at bounding box center [756, 374] width 165 height 36
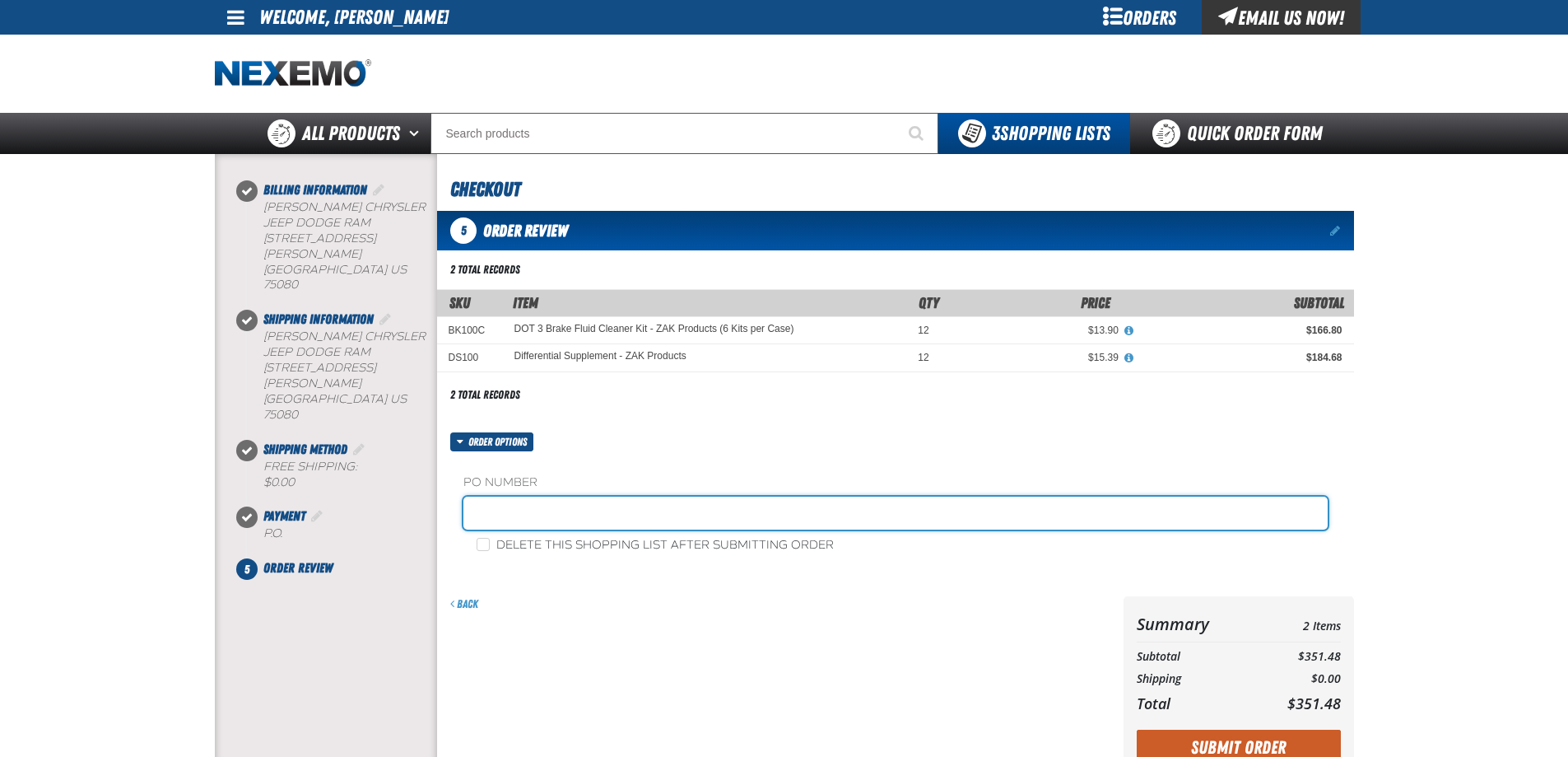
click at [569, 518] on input "text" at bounding box center [894, 513] width 864 height 33
type input "114279TT"
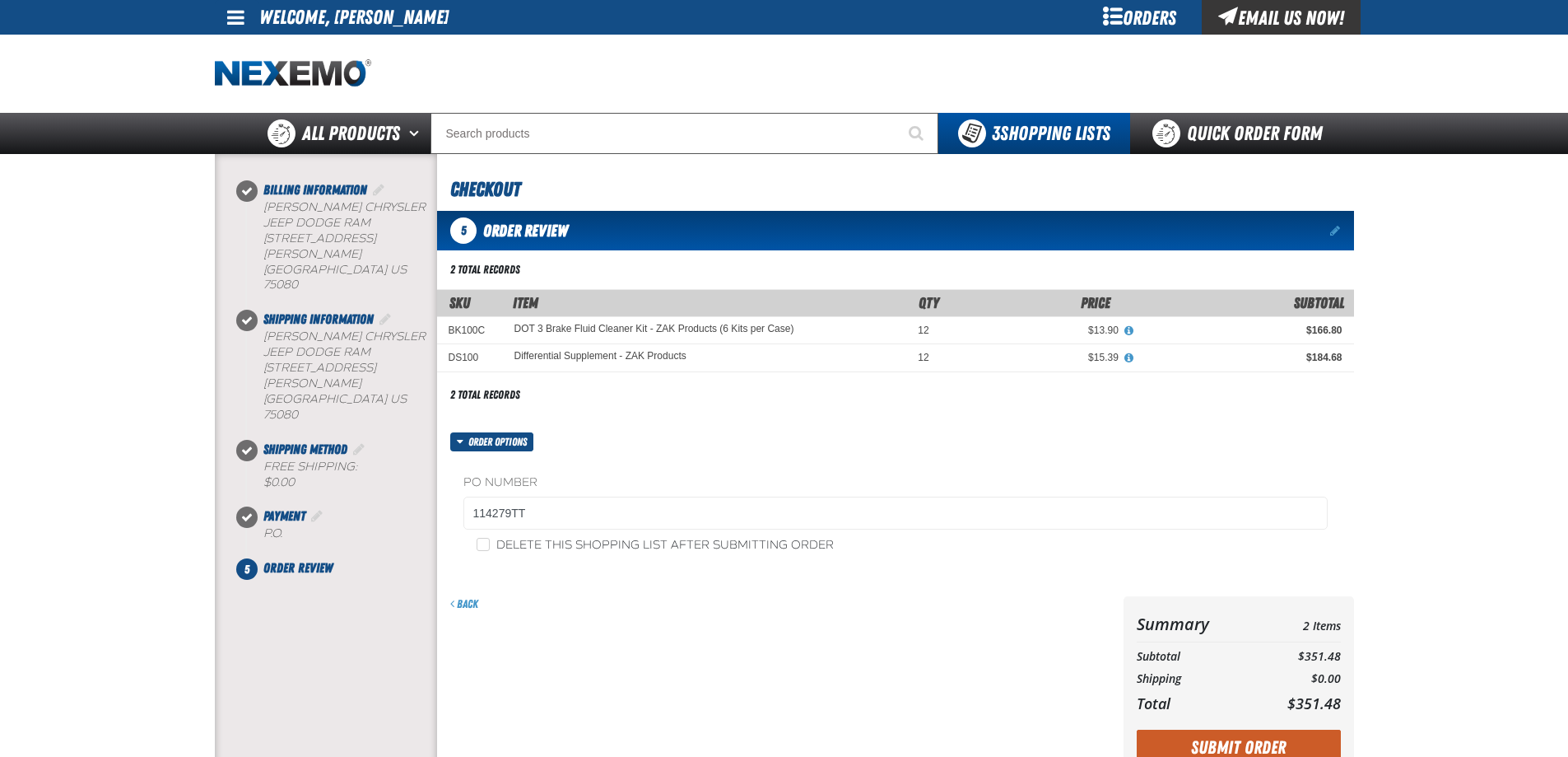
click at [1263, 738] on button "Submit Order" at bounding box center [1238, 747] width 204 height 36
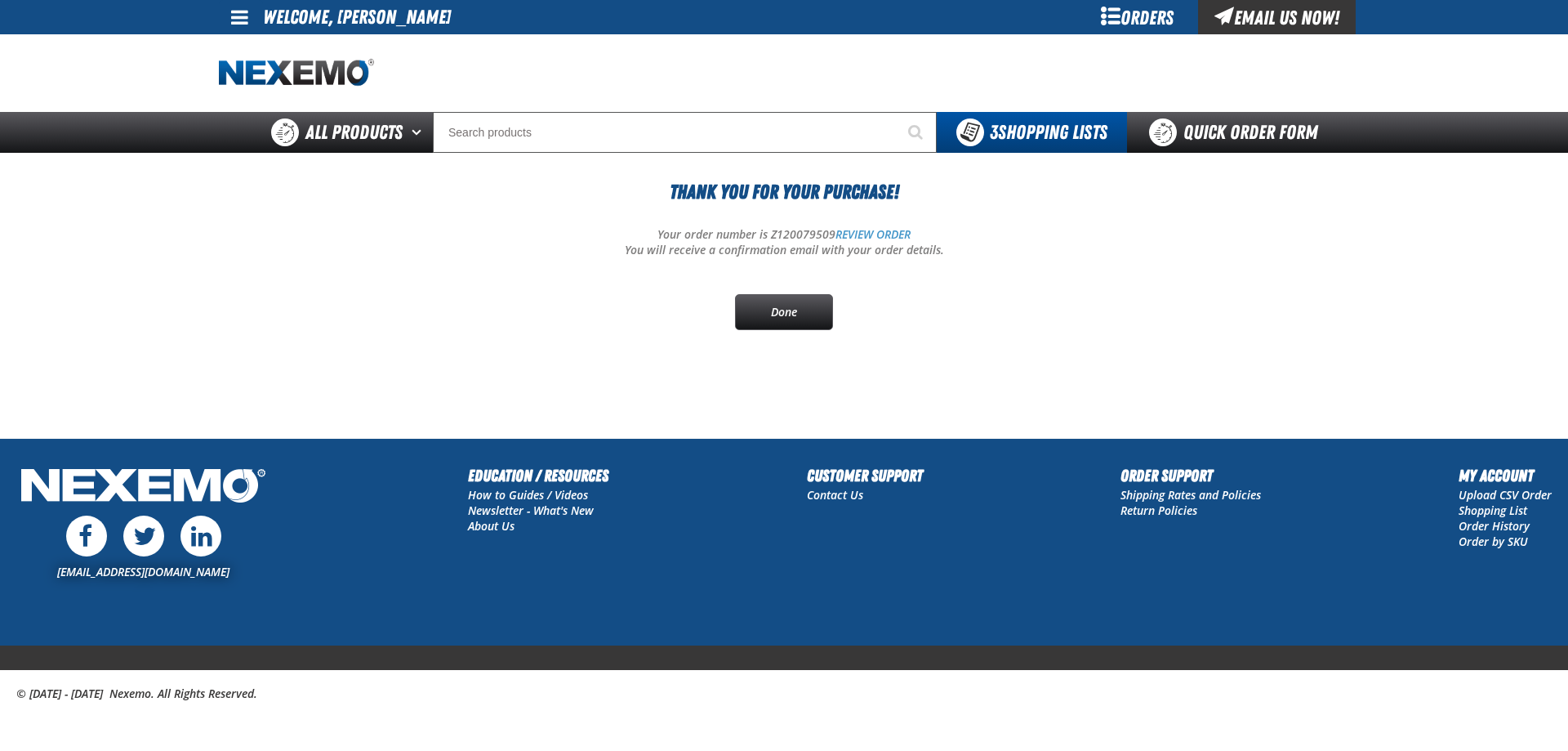
click at [242, 21] on span at bounding box center [239, 17] width 17 height 20
click at [250, 82] on link "Sign Out Sign Out" at bounding box center [253, 80] width 55 height 15
